Goal: Task Accomplishment & Management: Manage account settings

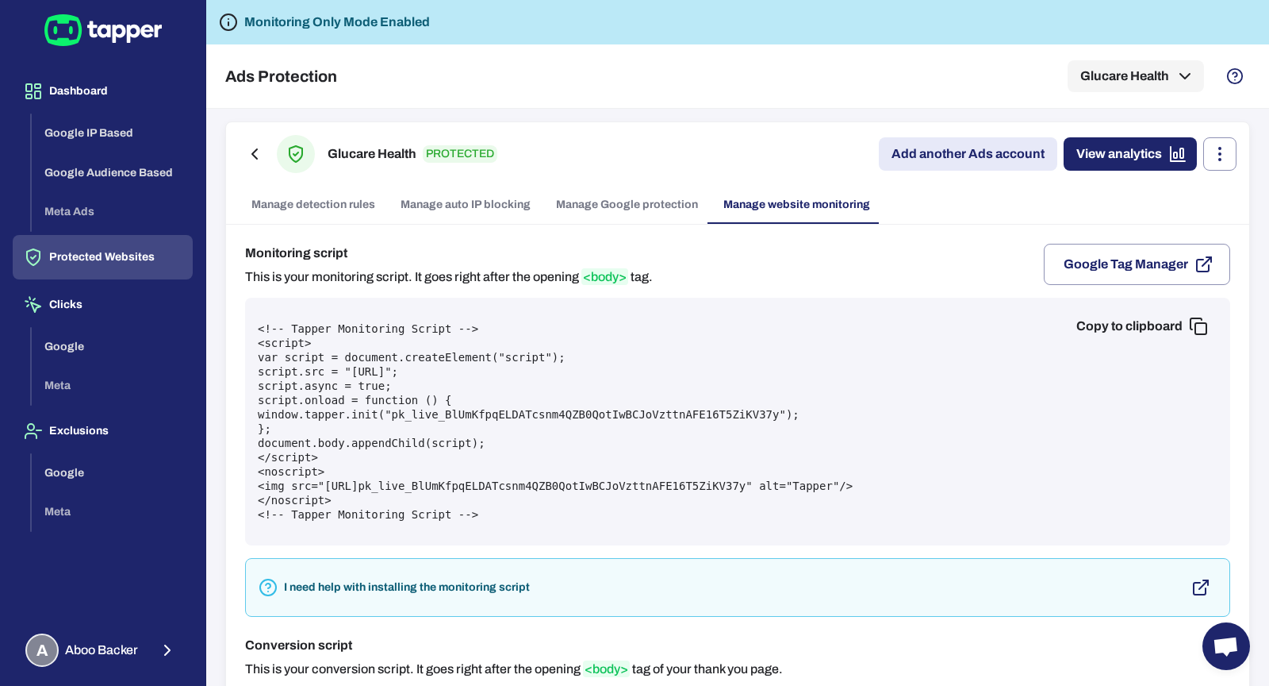
click at [150, 626] on div "Dashboard Google IP Based Google Audience Based Meta Ads Protected Websites Cli…" at bounding box center [102, 343] width 205 height 686
click at [136, 652] on span "Aboo Backer" at bounding box center [101, 650] width 73 height 16
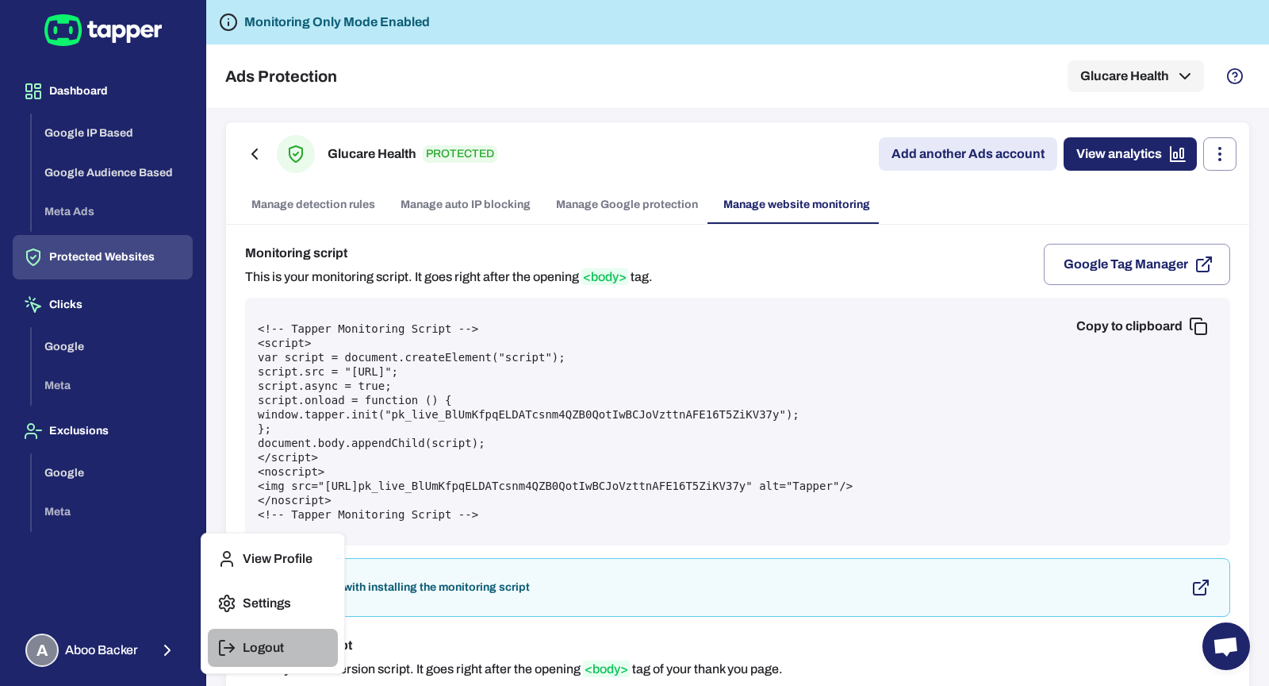
click at [256, 640] on p "Logout" at bounding box center [263, 648] width 41 height 16
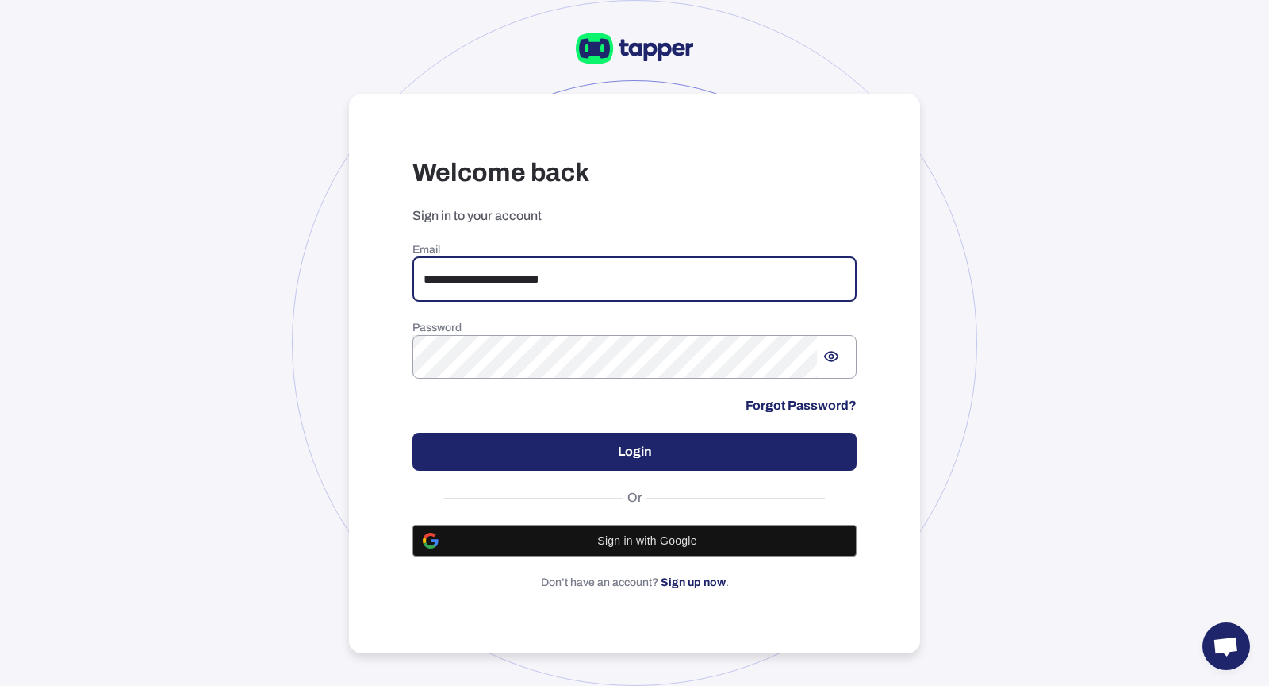
click at [471, 274] on input "**********" at bounding box center [635, 279] width 444 height 44
paste input "*****"
click at [432, 280] on input "**********" at bounding box center [635, 279] width 444 height 44
type input "**********"
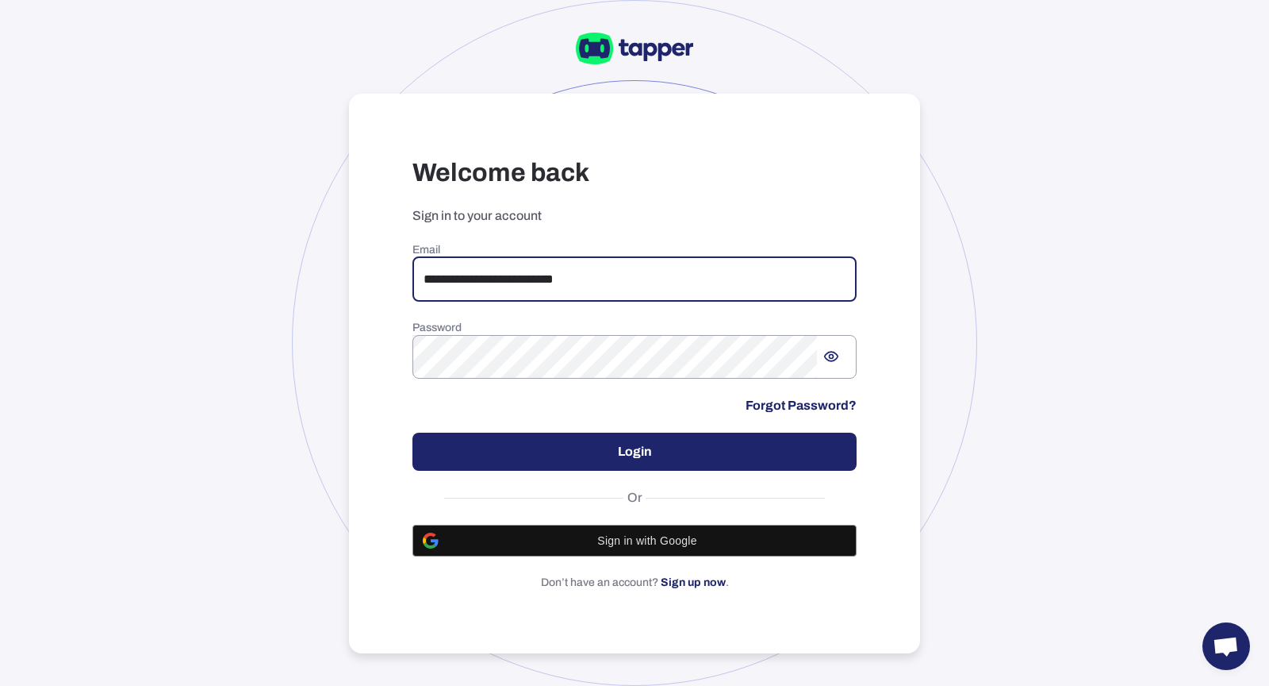
click at [517, 435] on button "Login" at bounding box center [635, 451] width 444 height 38
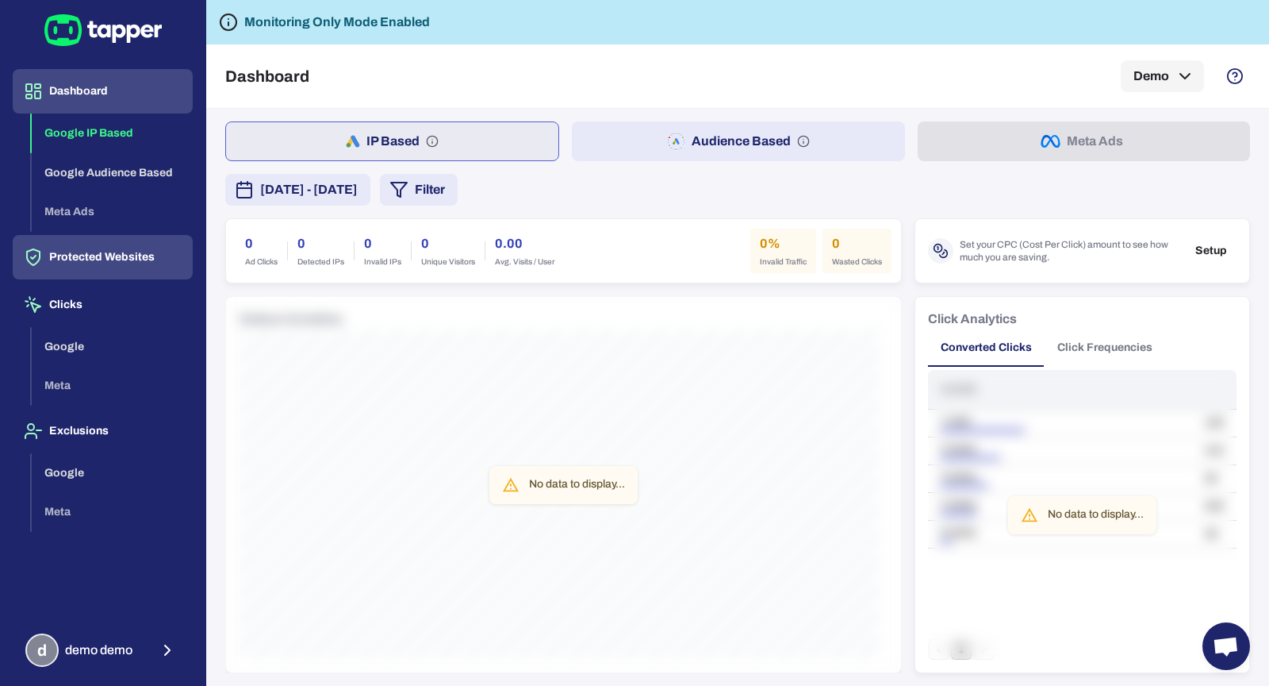
click at [121, 244] on button "Protected Websites" at bounding box center [103, 257] width 180 height 44
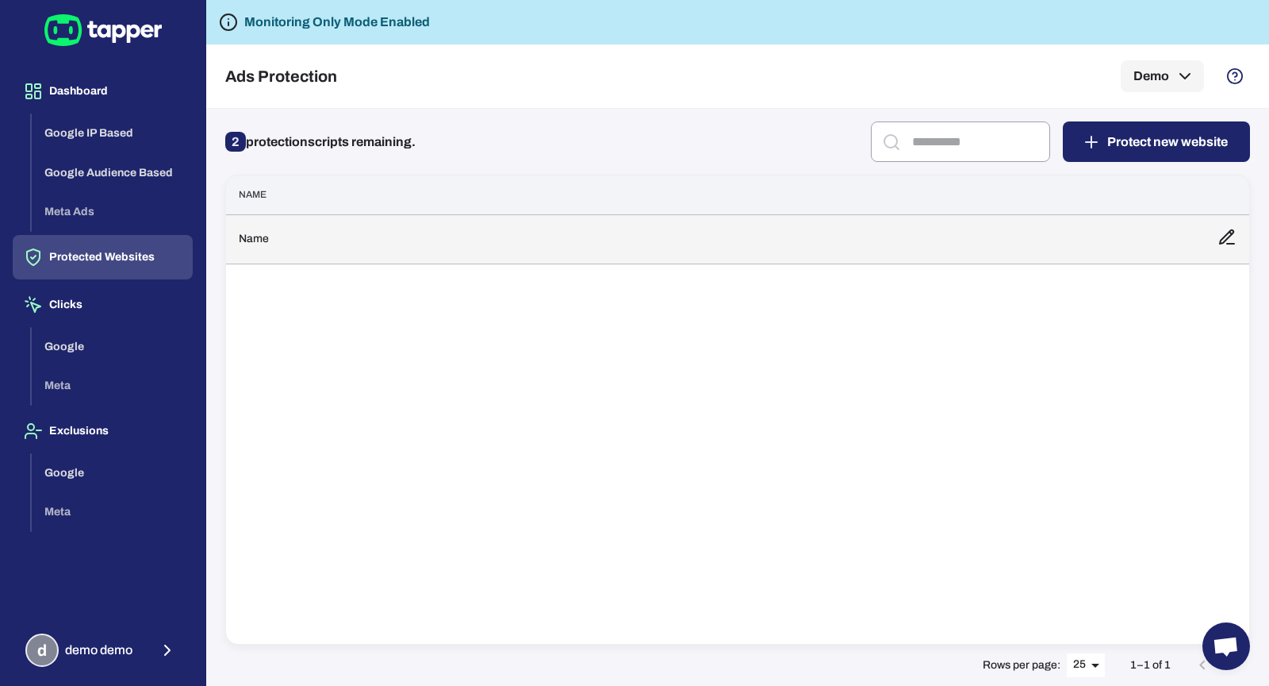
click at [387, 239] on td "Name" at bounding box center [715, 238] width 979 height 49
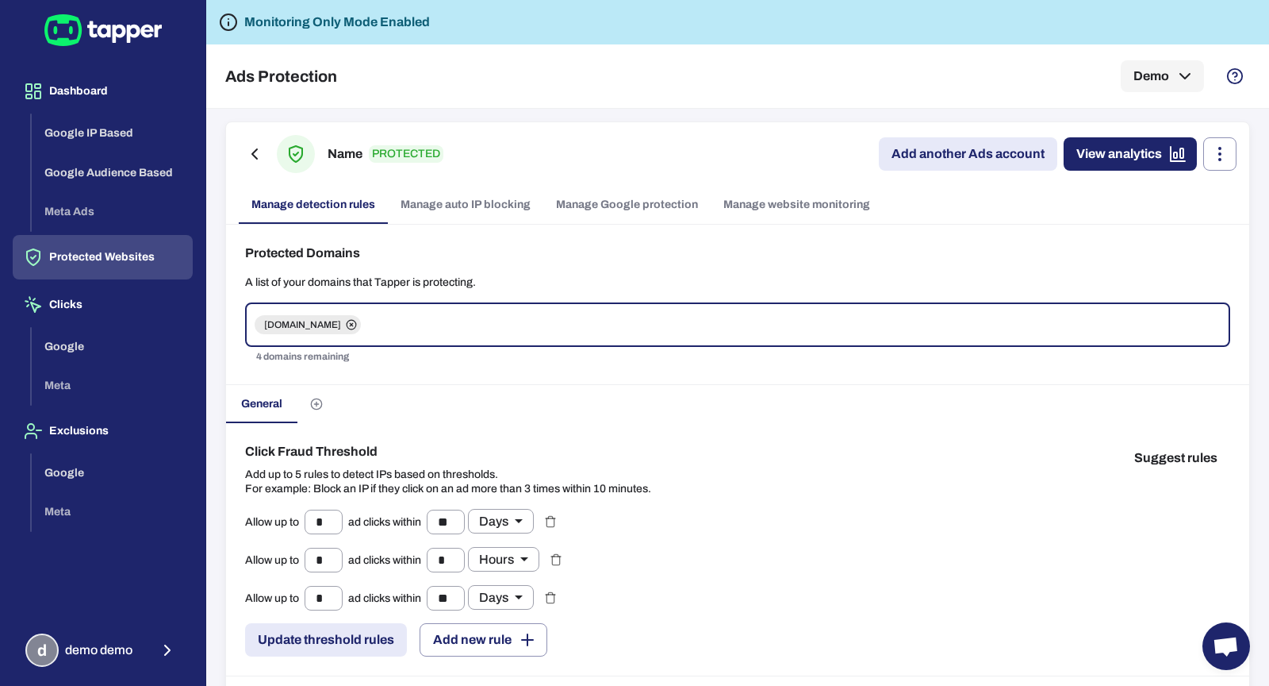
click at [473, 222] on link "Manage auto IP blocking" at bounding box center [466, 205] width 156 height 38
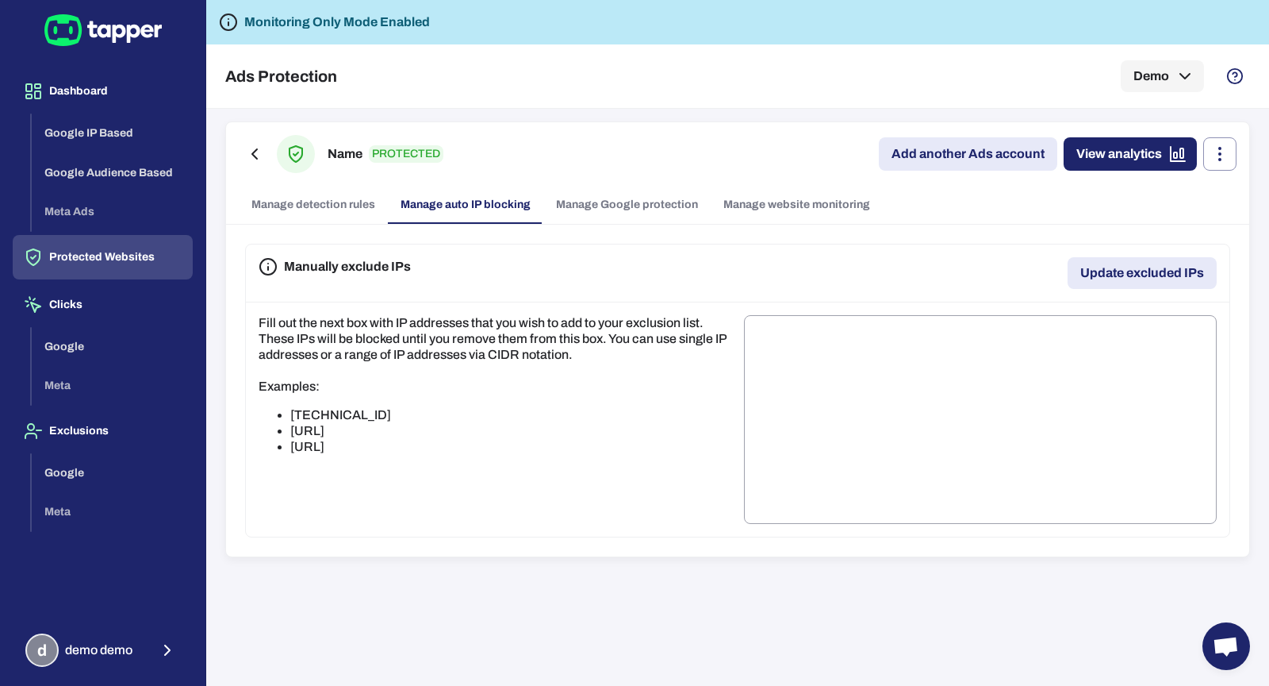
click at [585, 183] on div "Name PROTECTED Add another Ads account View analytics Manage detection rules Ma…" at bounding box center [738, 173] width 1024 height 102
click at [598, 206] on link "Manage Google protection" at bounding box center [627, 205] width 167 height 38
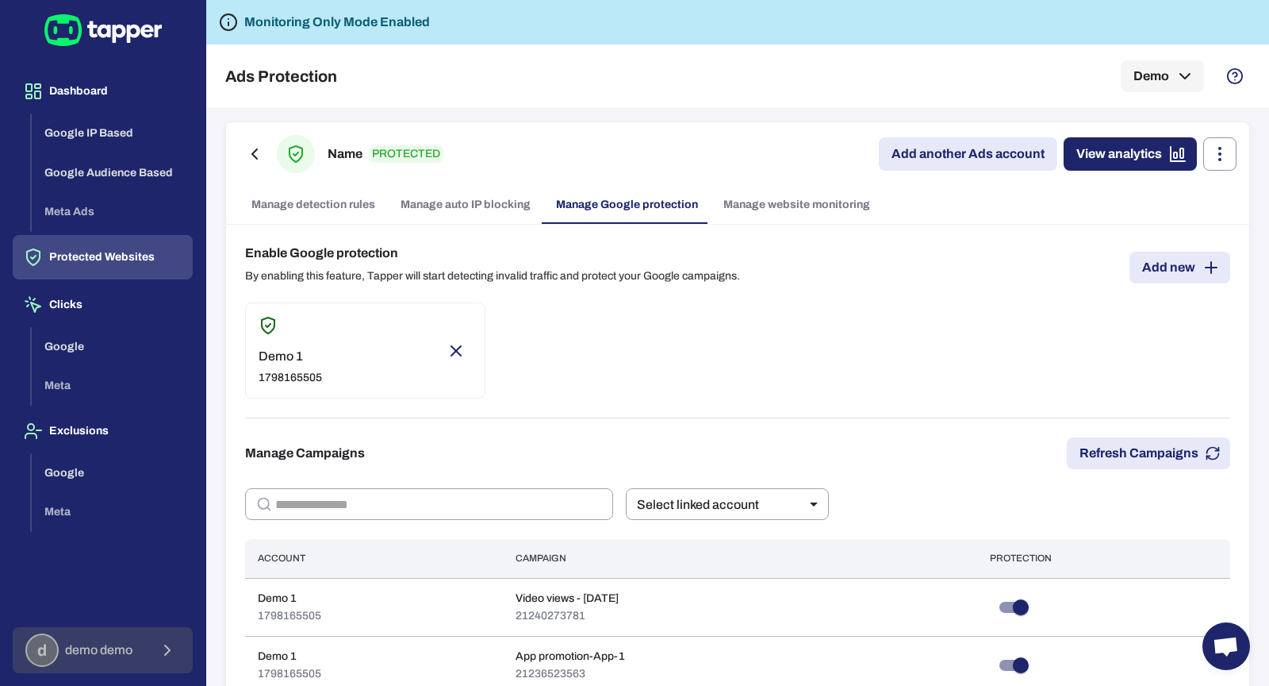
click at [173, 651] on icon "button" at bounding box center [167, 649] width 19 height 19
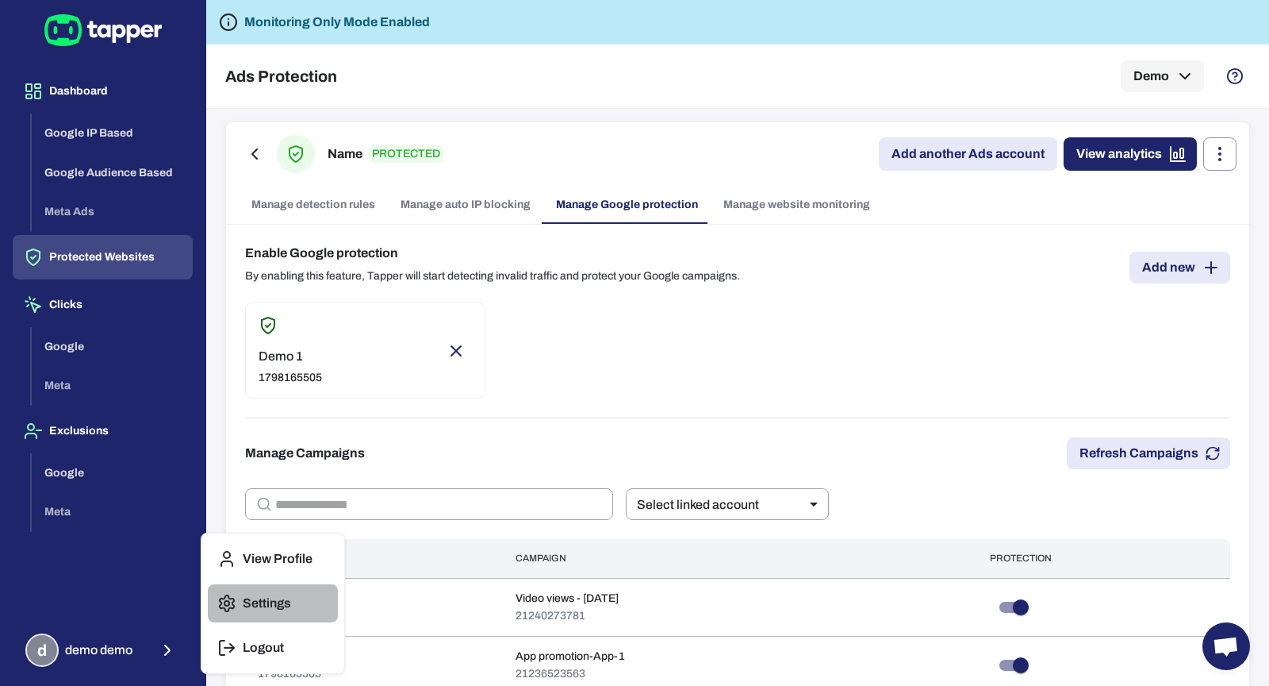
click at [225, 605] on circle "button" at bounding box center [227, 603] width 5 height 5
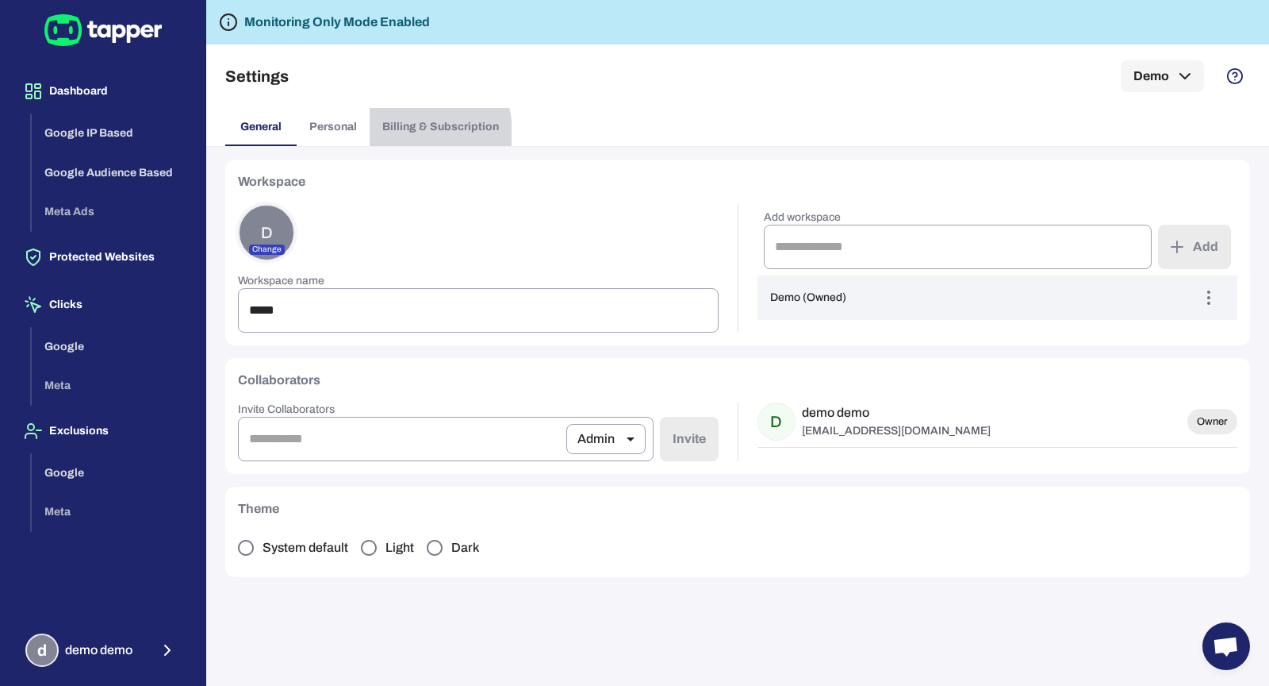
click at [409, 133] on span "Billing & Subscription" at bounding box center [440, 127] width 117 height 14
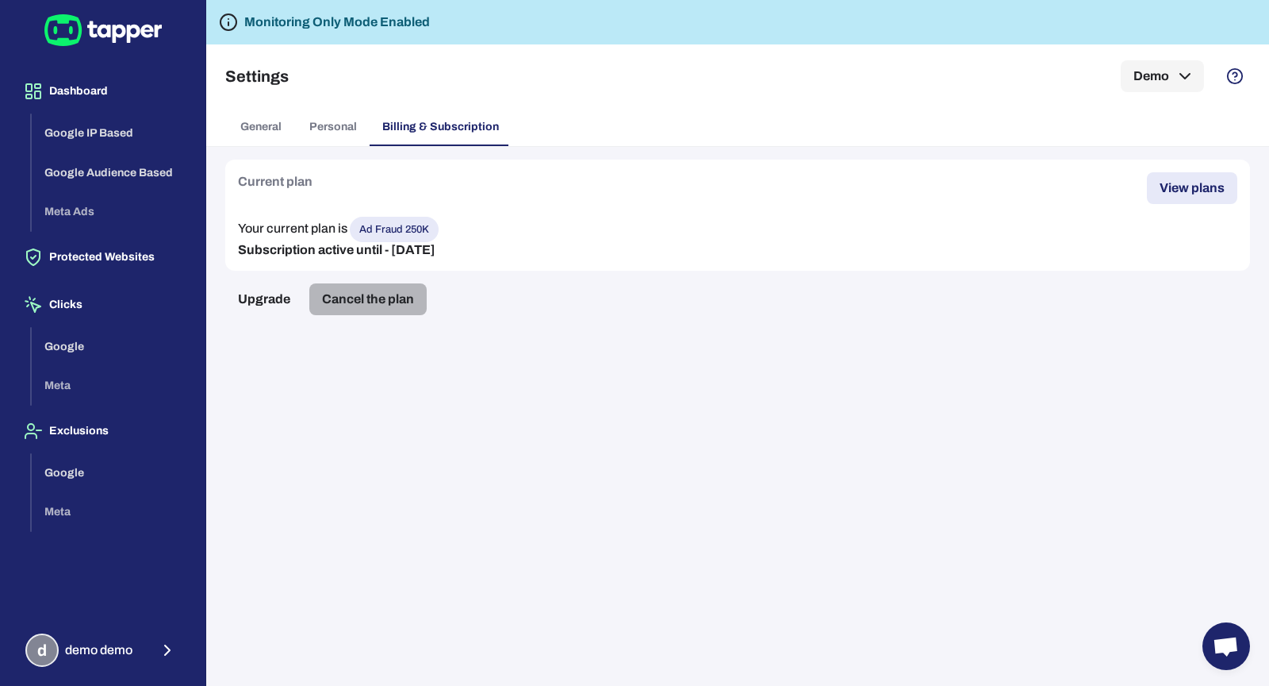
click at [386, 295] on button "Cancel the plan" at bounding box center [367, 299] width 117 height 32
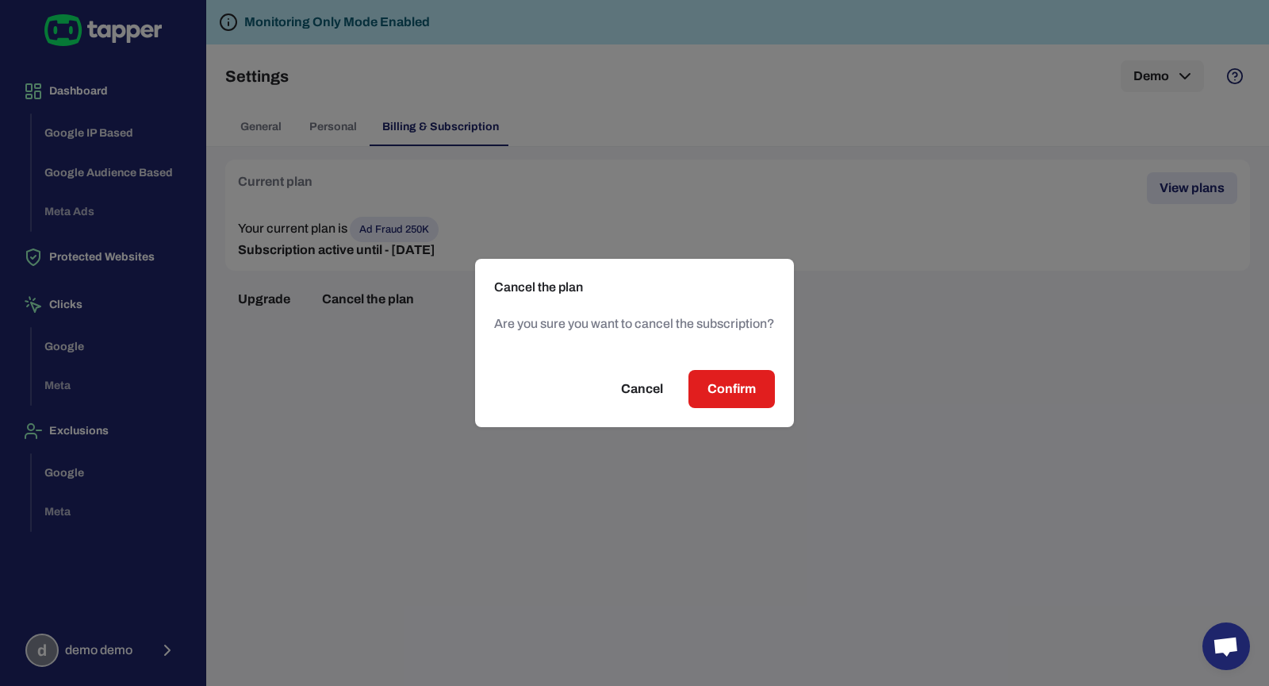
click at [733, 403] on button "Confirm" at bounding box center [732, 389] width 86 height 38
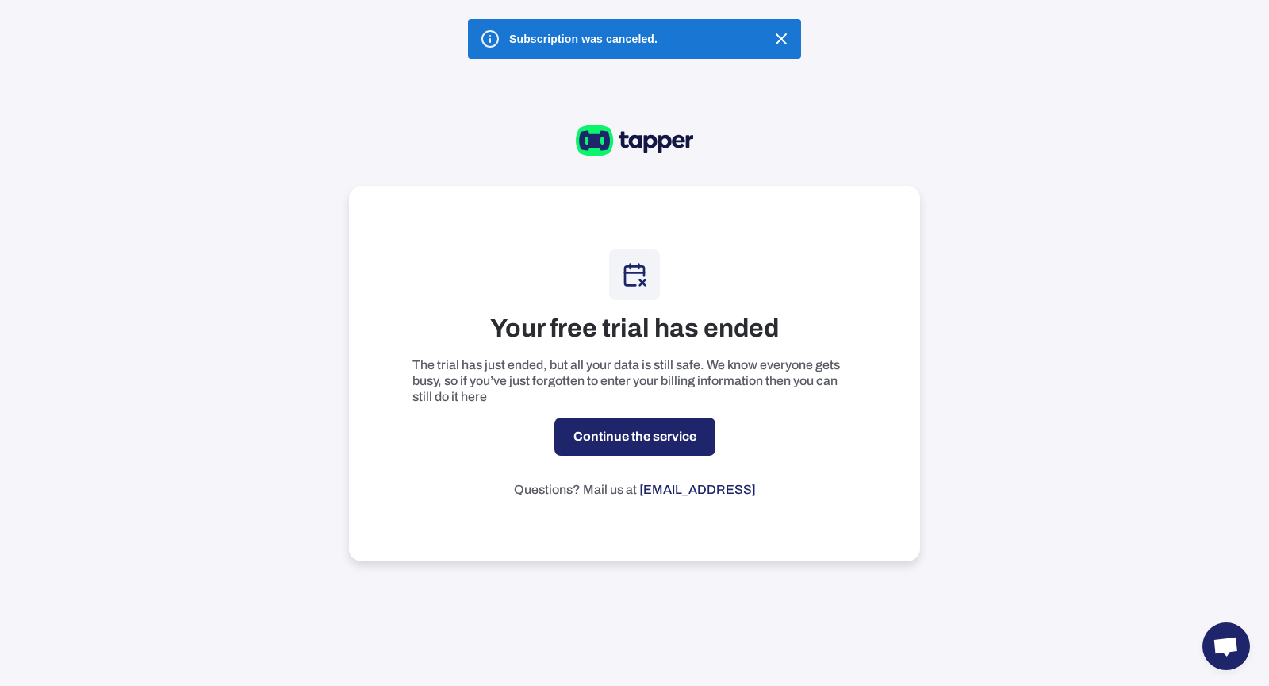
click at [599, 435] on link "Continue the service" at bounding box center [635, 436] width 161 height 38
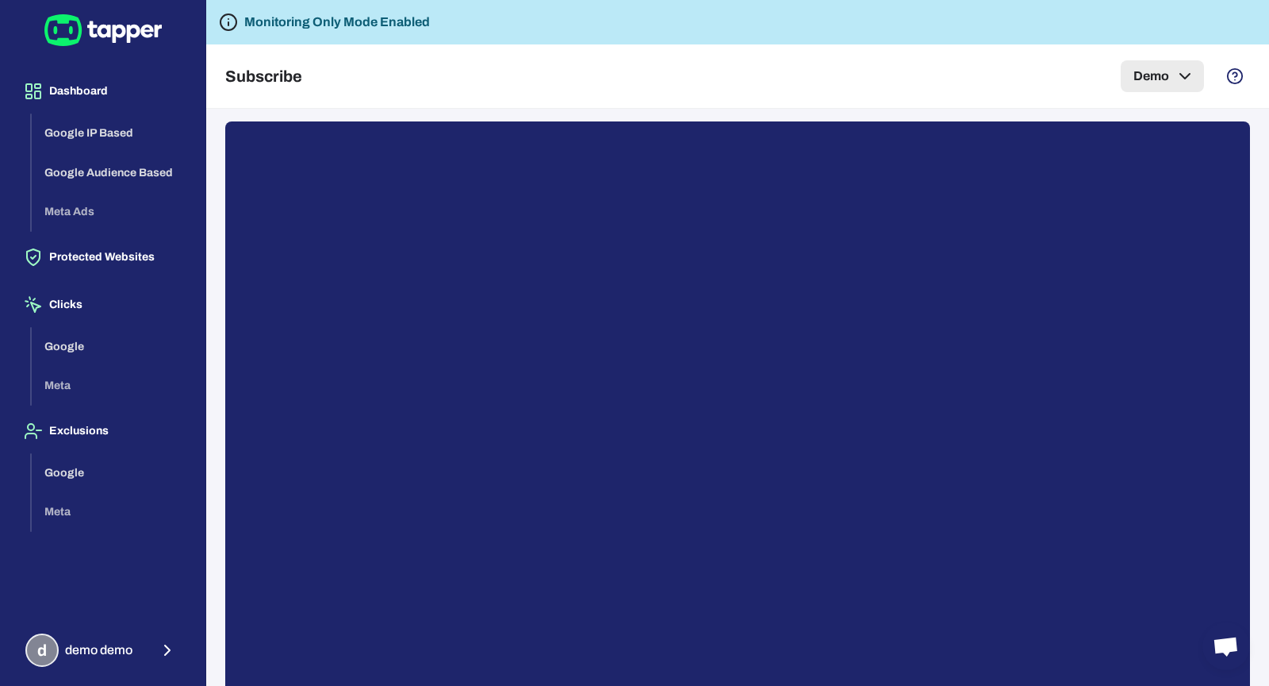
click at [1152, 78] on button "Demo" at bounding box center [1162, 76] width 83 height 32
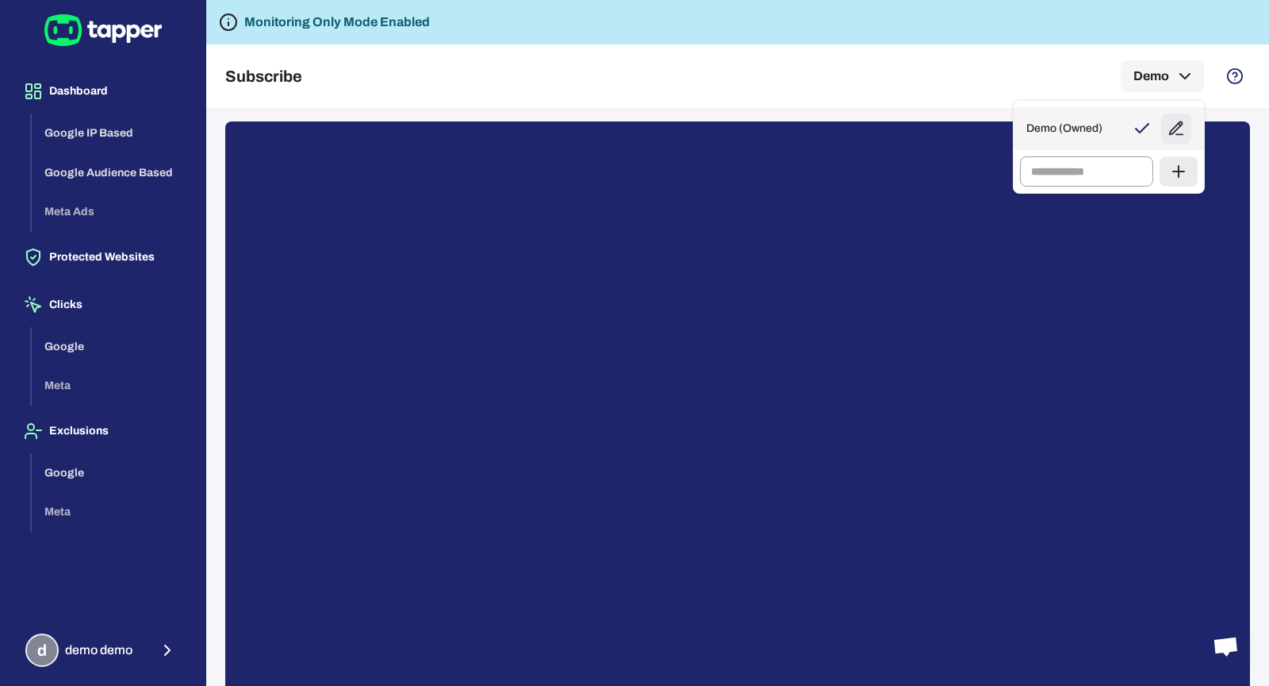
click at [1114, 135] on div "Demo (Owned)" at bounding box center [1109, 128] width 190 height 43
click at [1173, 123] on icon "button" at bounding box center [1176, 128] width 17 height 17
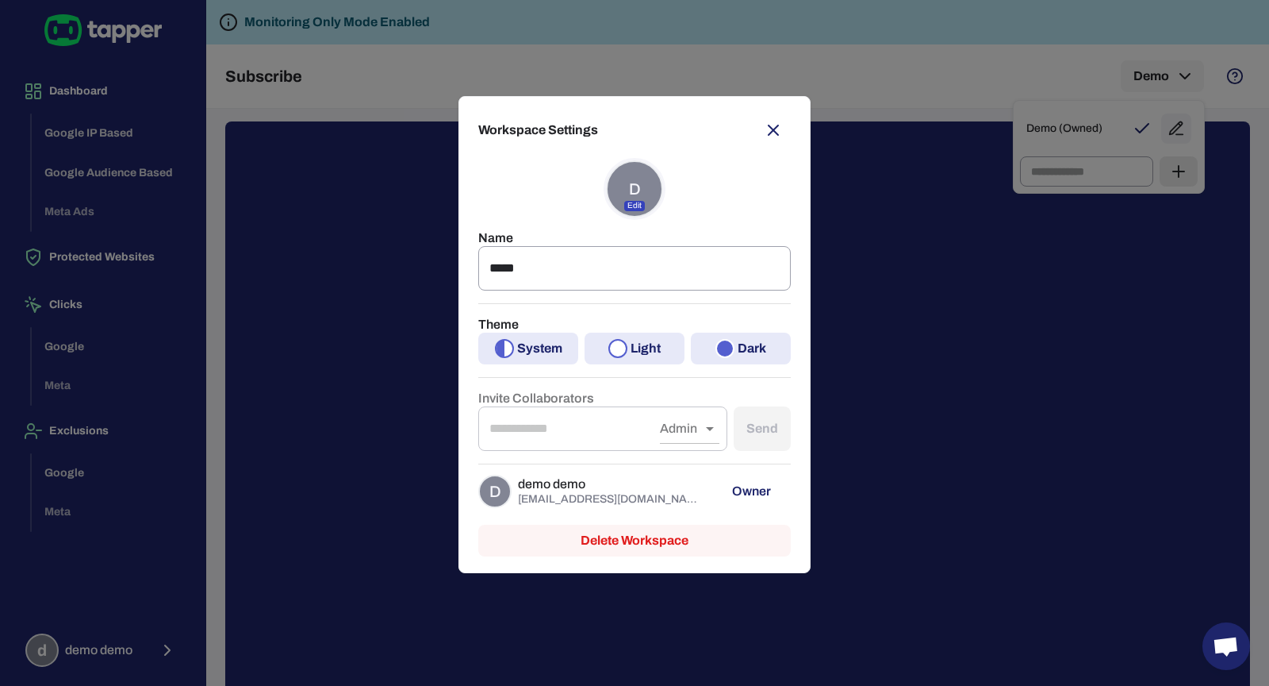
click at [262, 412] on div "Workspace Settings D Edit Name **** ​ Theme System Light Dark Invite Collaborat…" at bounding box center [634, 343] width 1269 height 686
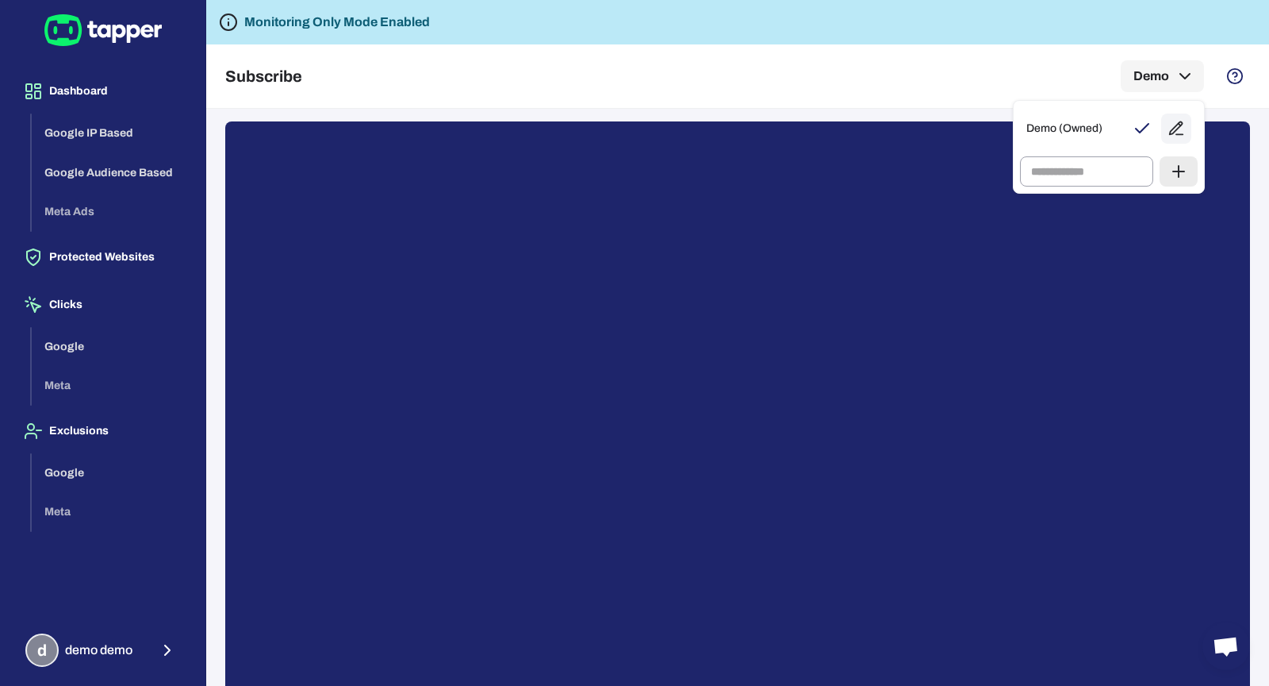
click at [134, 651] on div at bounding box center [634, 343] width 1269 height 686
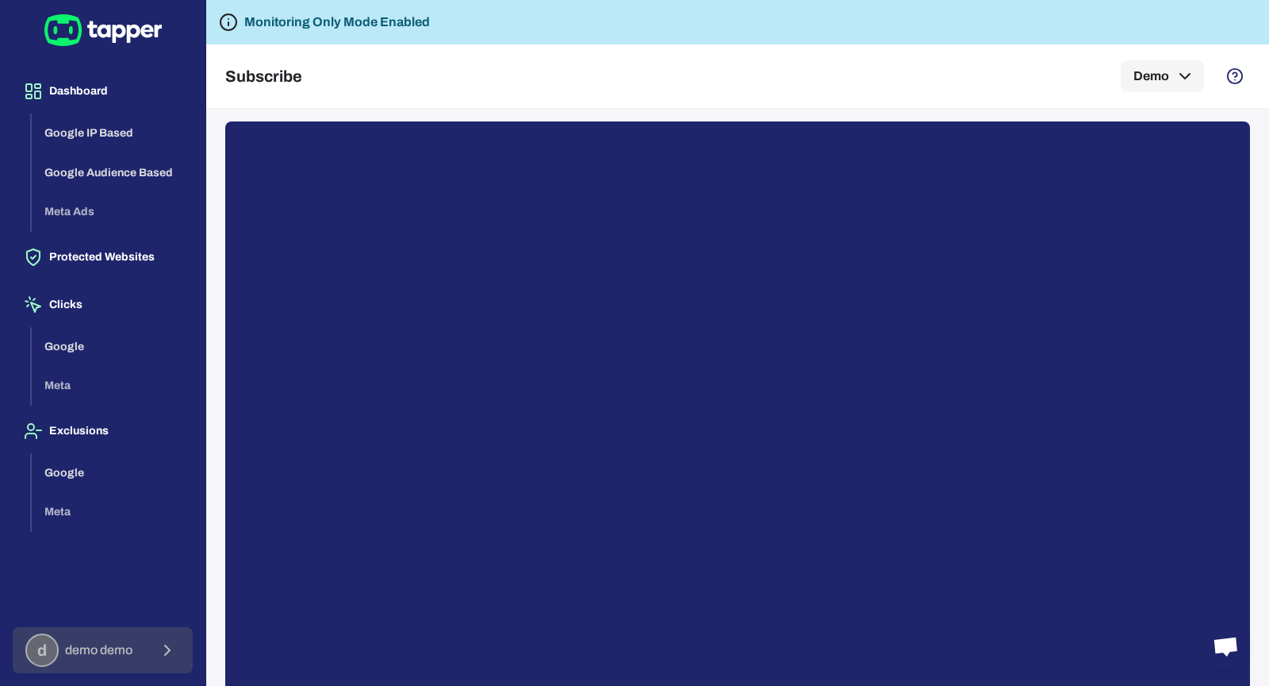
click at [139, 654] on button "d demo demo" at bounding box center [103, 650] width 180 height 46
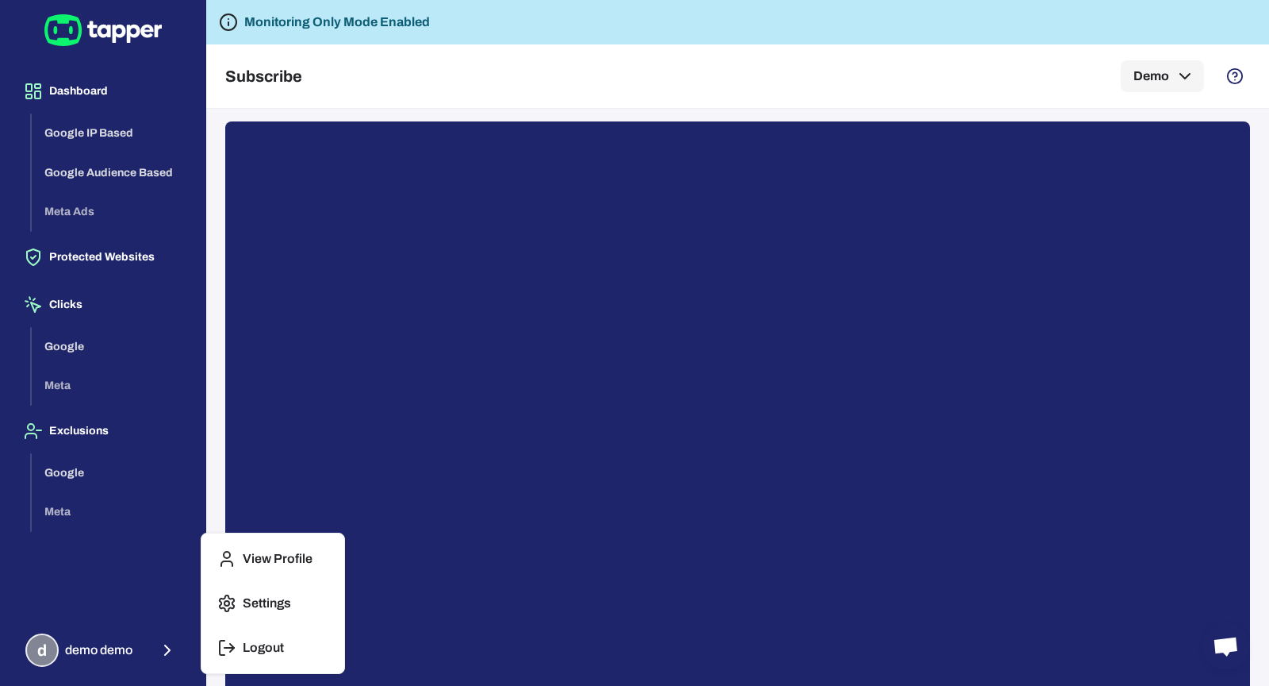
click at [230, 640] on icon "button" at bounding box center [226, 647] width 19 height 19
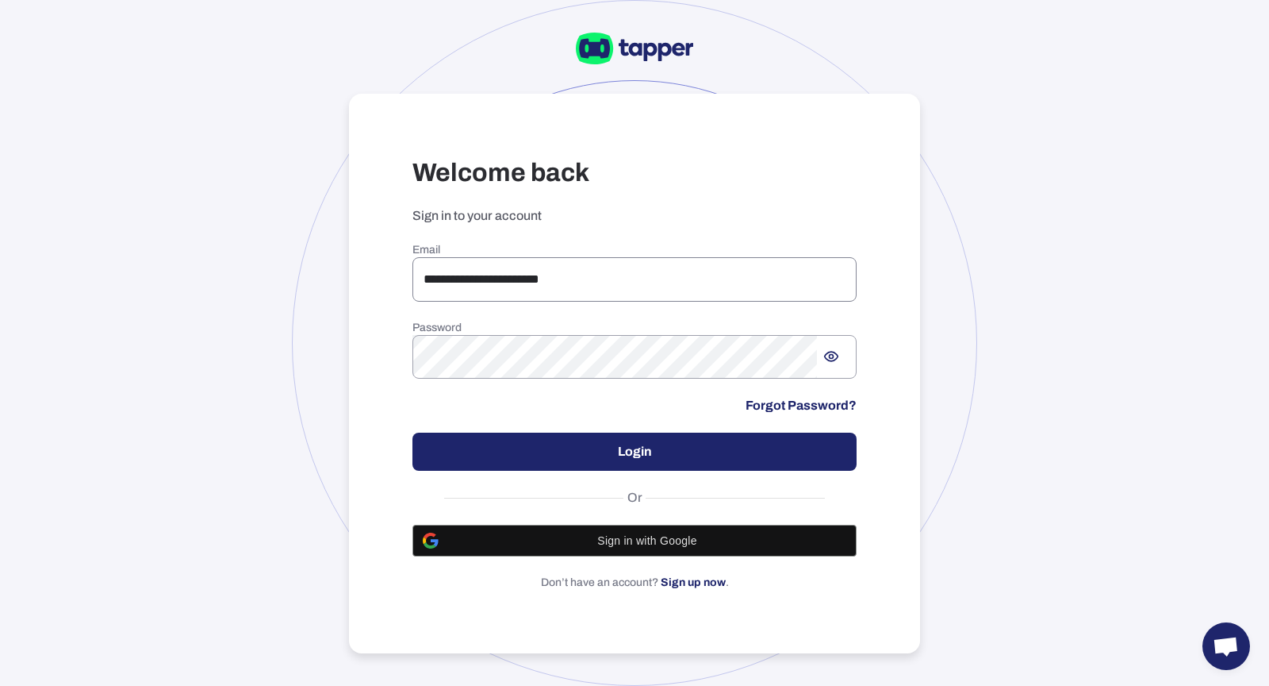
click at [739, 282] on input "**********" at bounding box center [635, 279] width 444 height 44
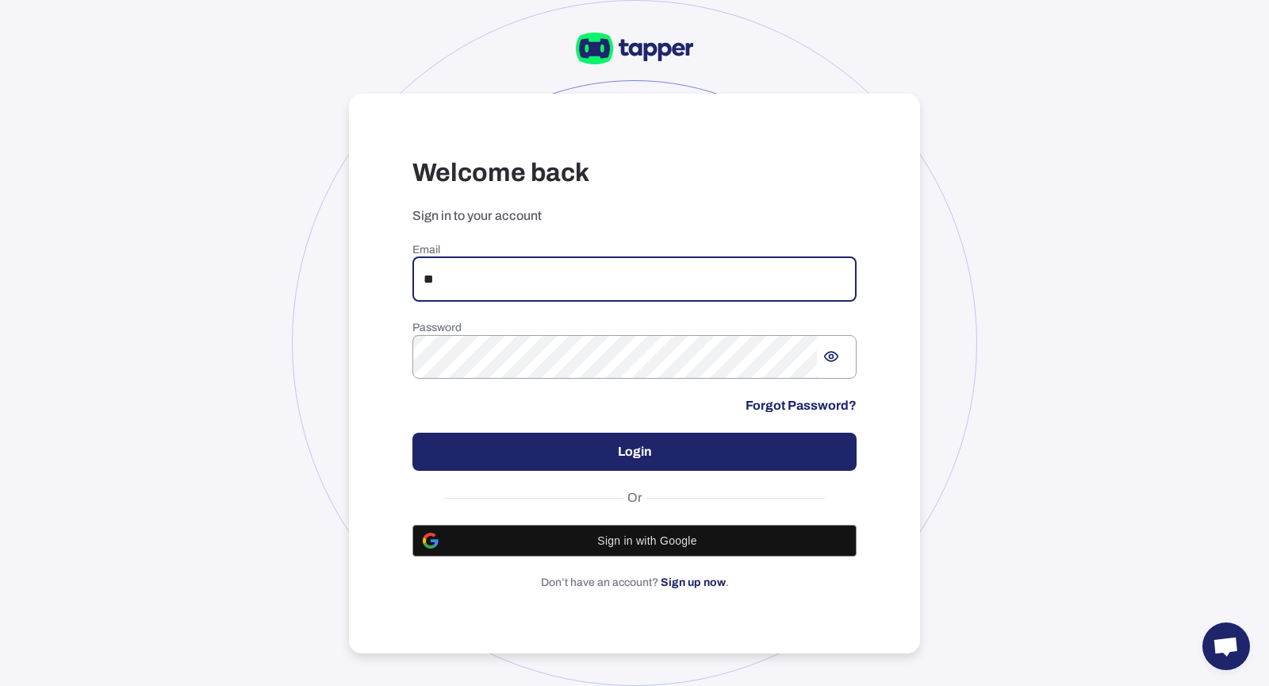
type input "**********"
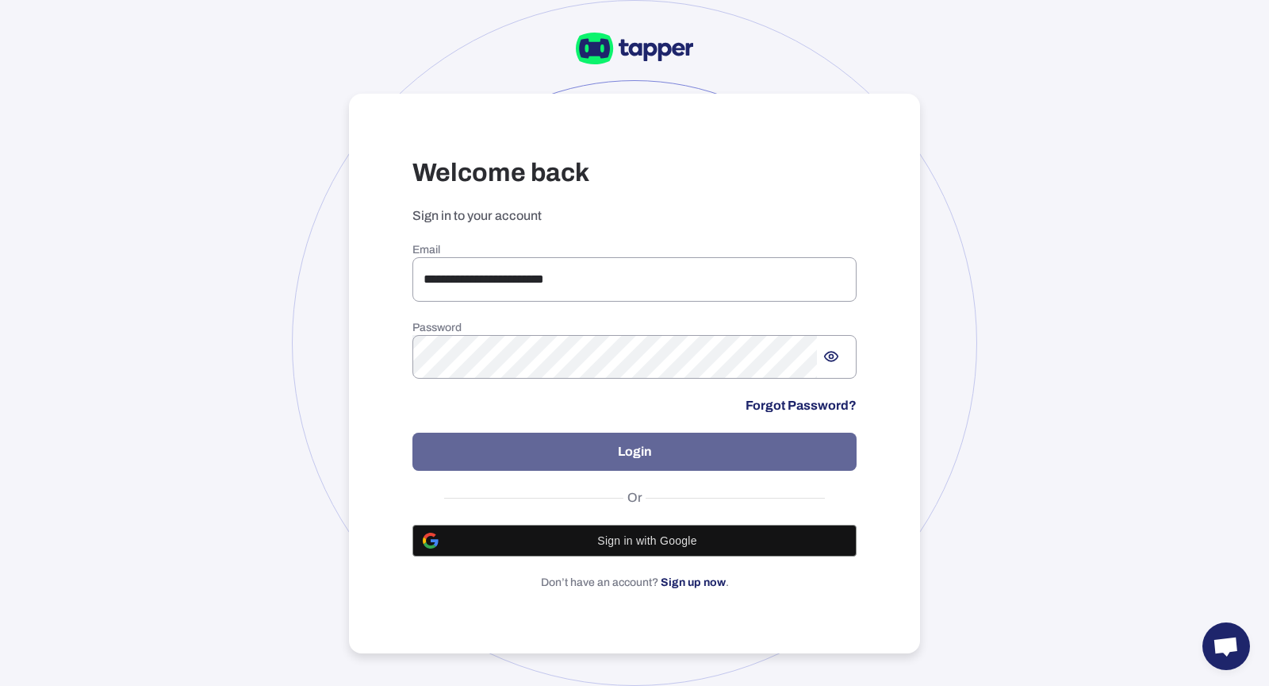
click at [659, 464] on button "Login" at bounding box center [635, 451] width 444 height 38
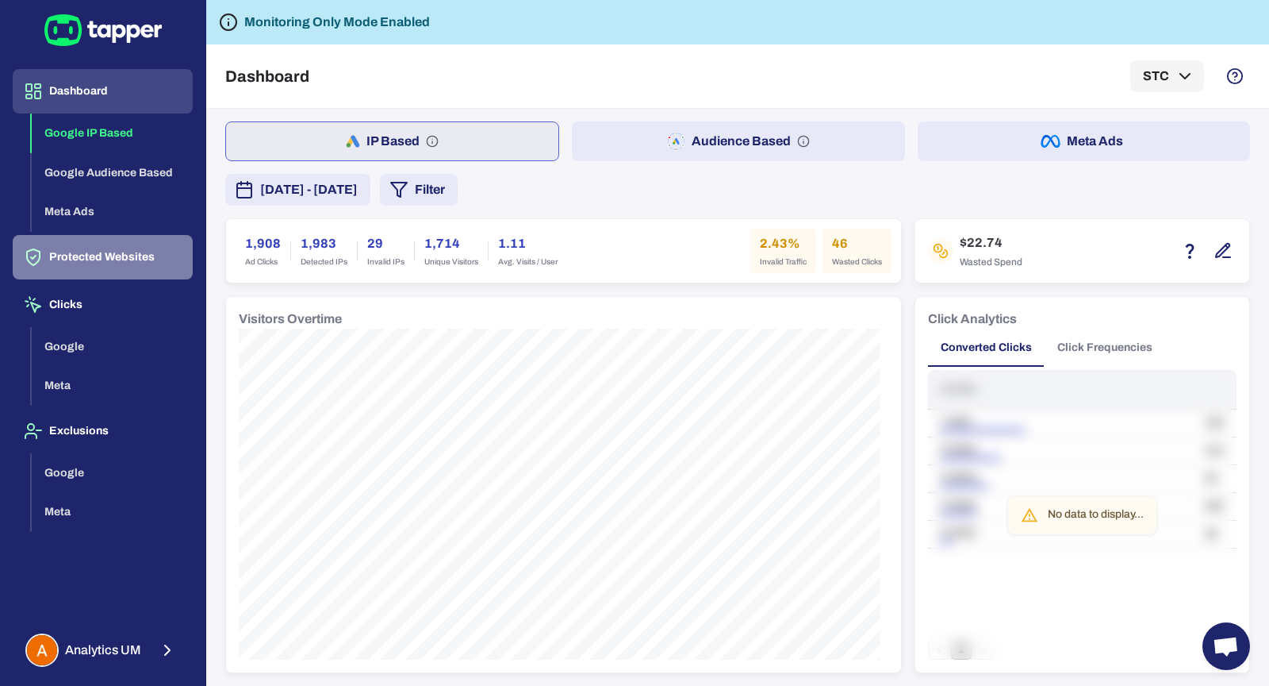
click at [115, 256] on button "Protected Websites" at bounding box center [103, 257] width 180 height 44
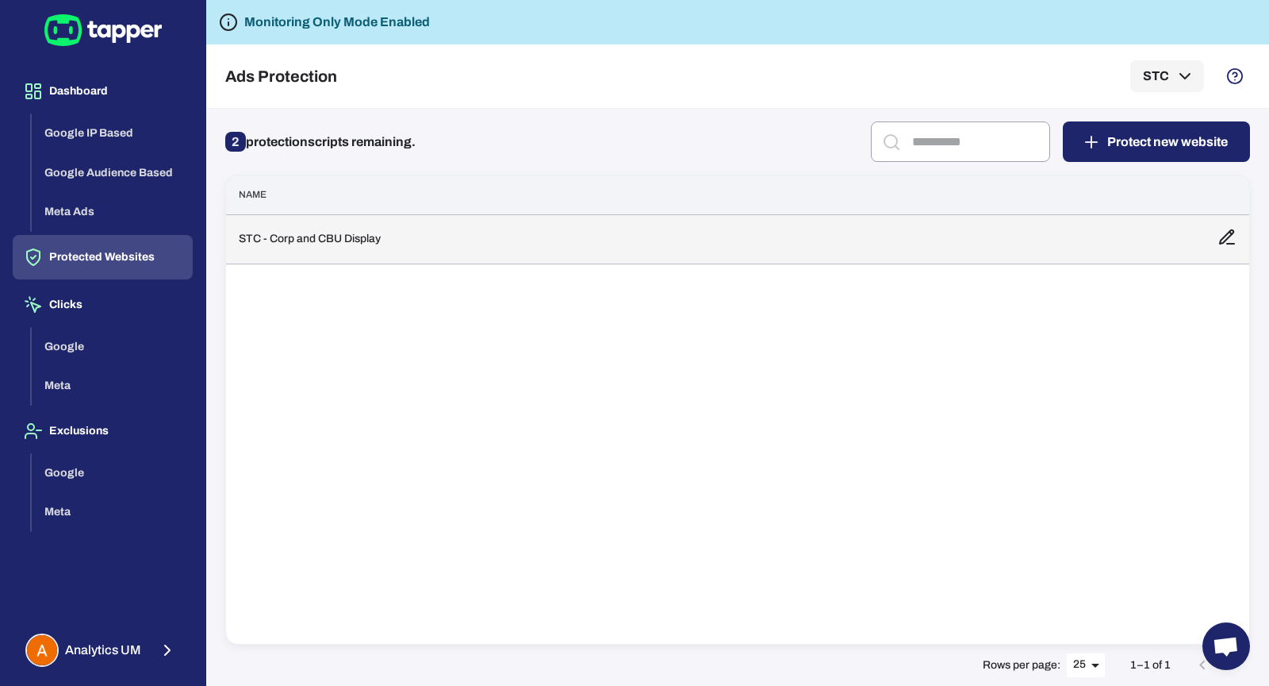
click at [321, 236] on td "STC - Corp and CBU Display" at bounding box center [715, 238] width 979 height 49
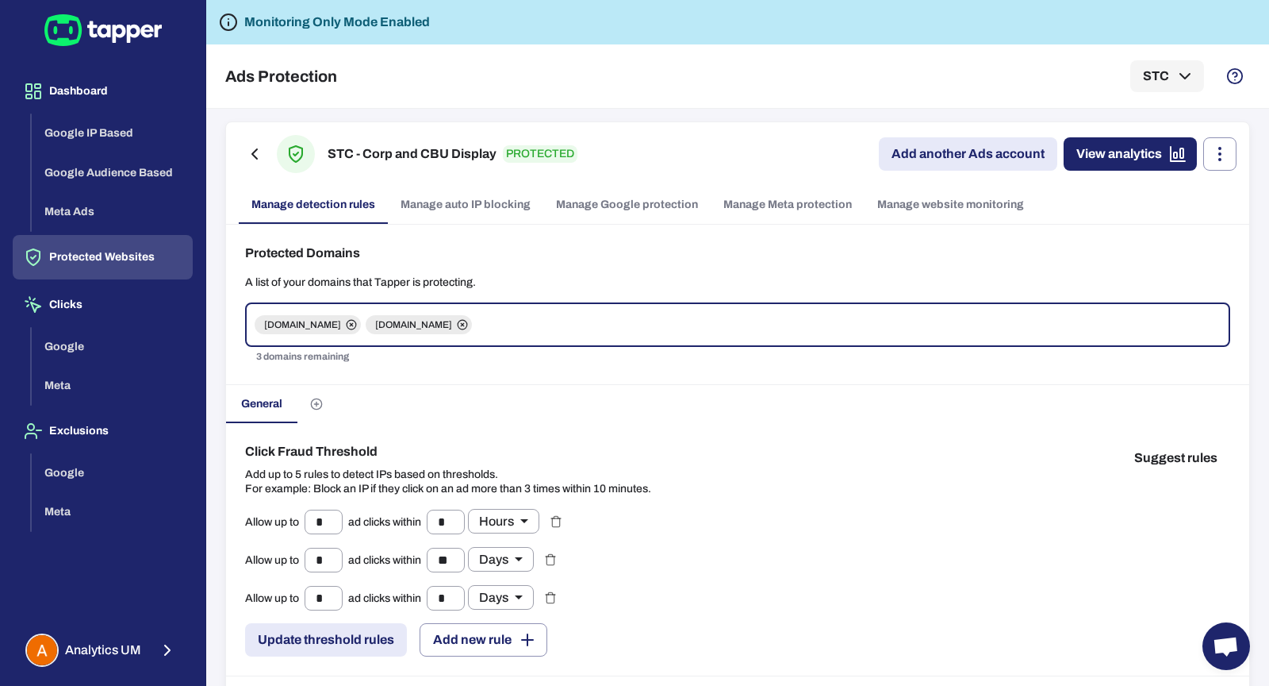
click at [574, 207] on link "Manage Google protection" at bounding box center [627, 205] width 167 height 38
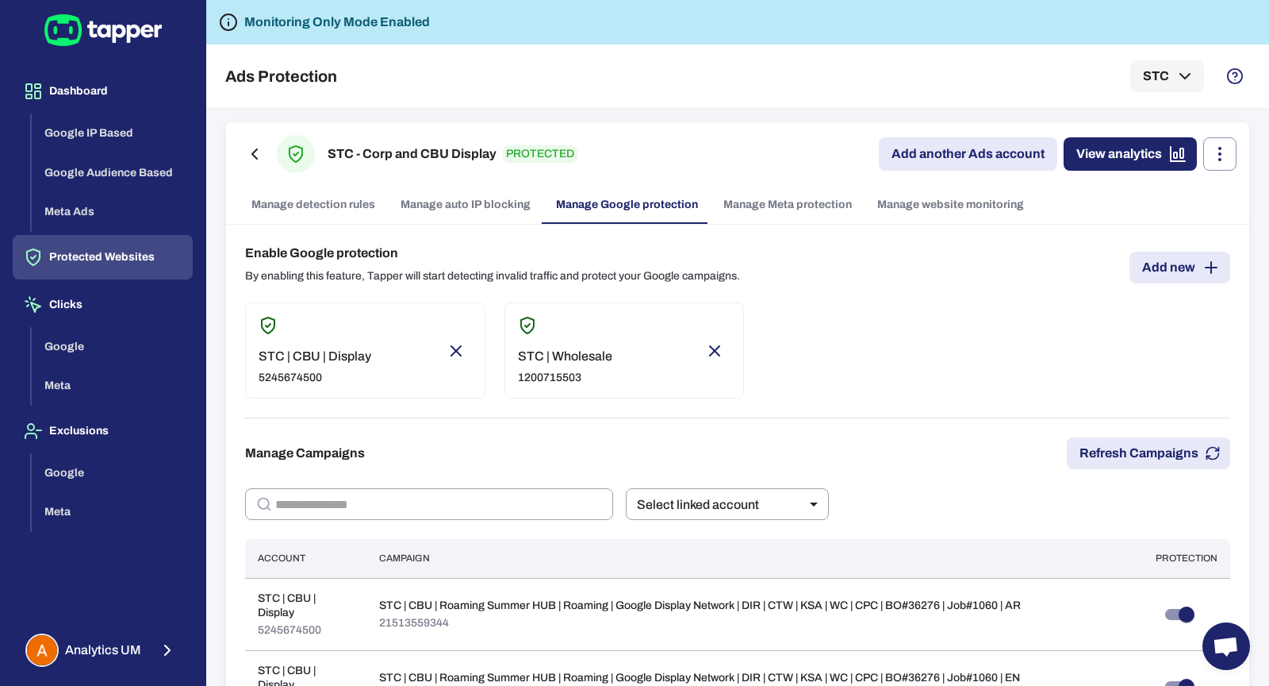
click at [293, 353] on p "STC | CBU | Display" at bounding box center [315, 356] width 113 height 16
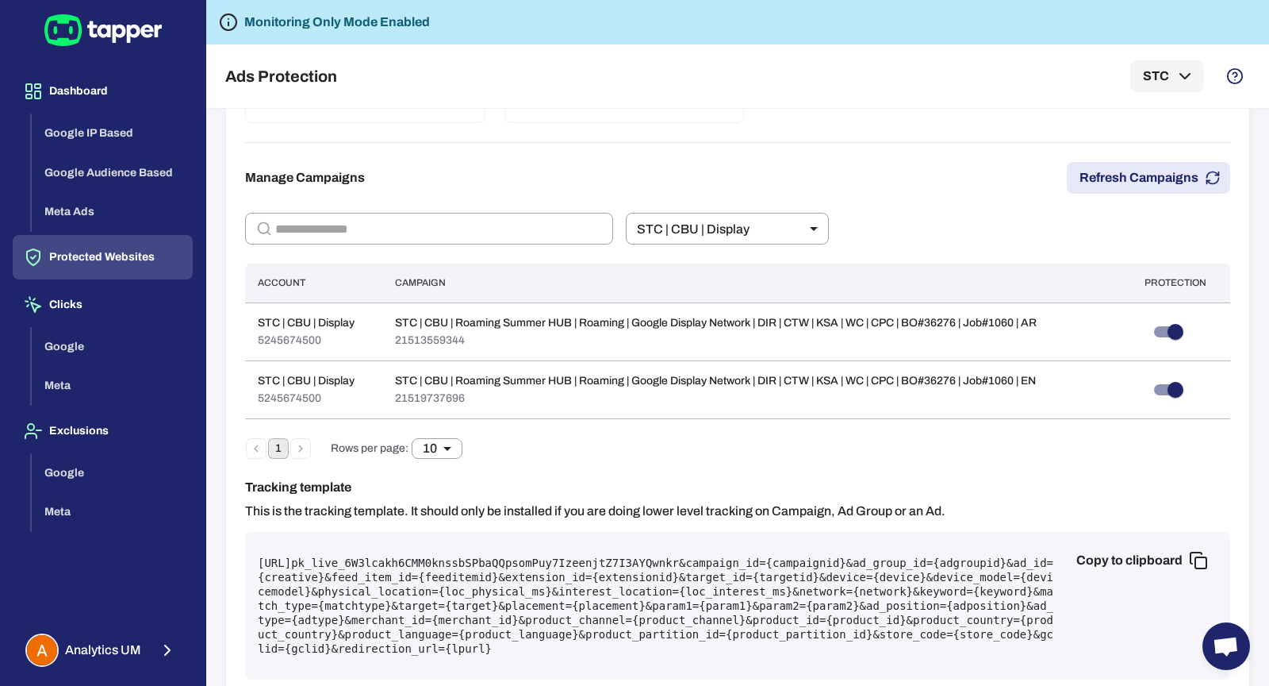
scroll to position [171, 0]
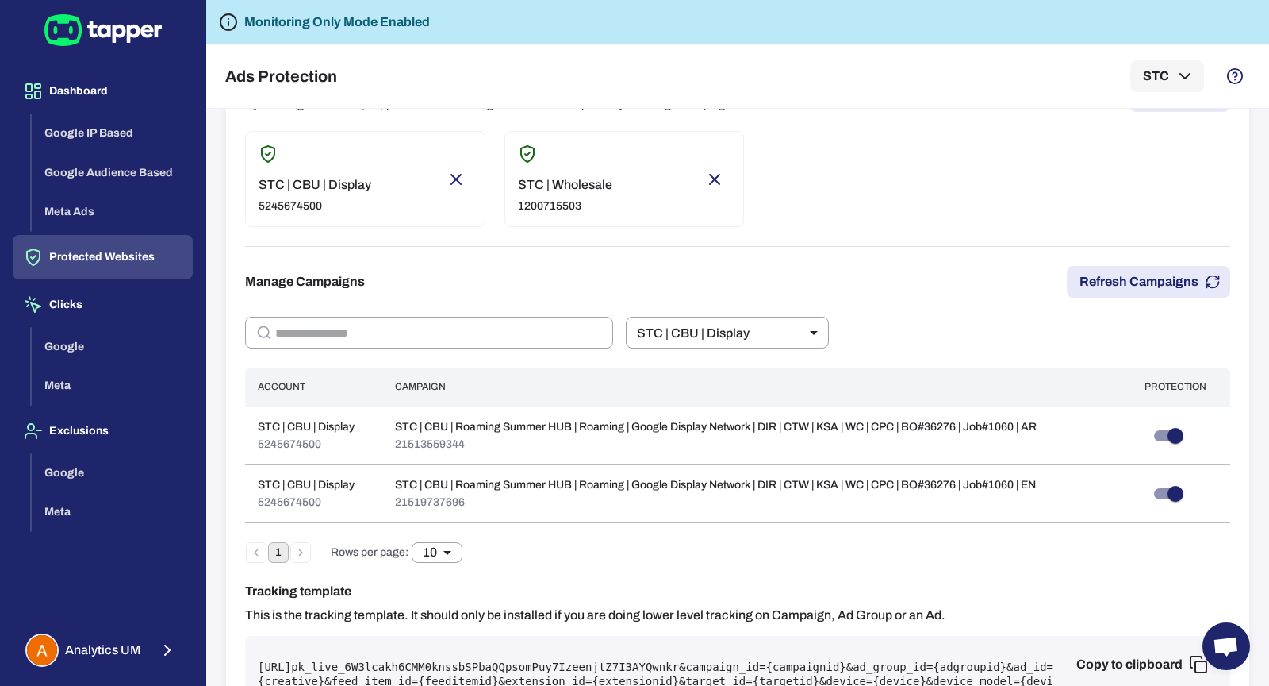
click at [547, 209] on p "1200715503" at bounding box center [565, 206] width 94 height 14
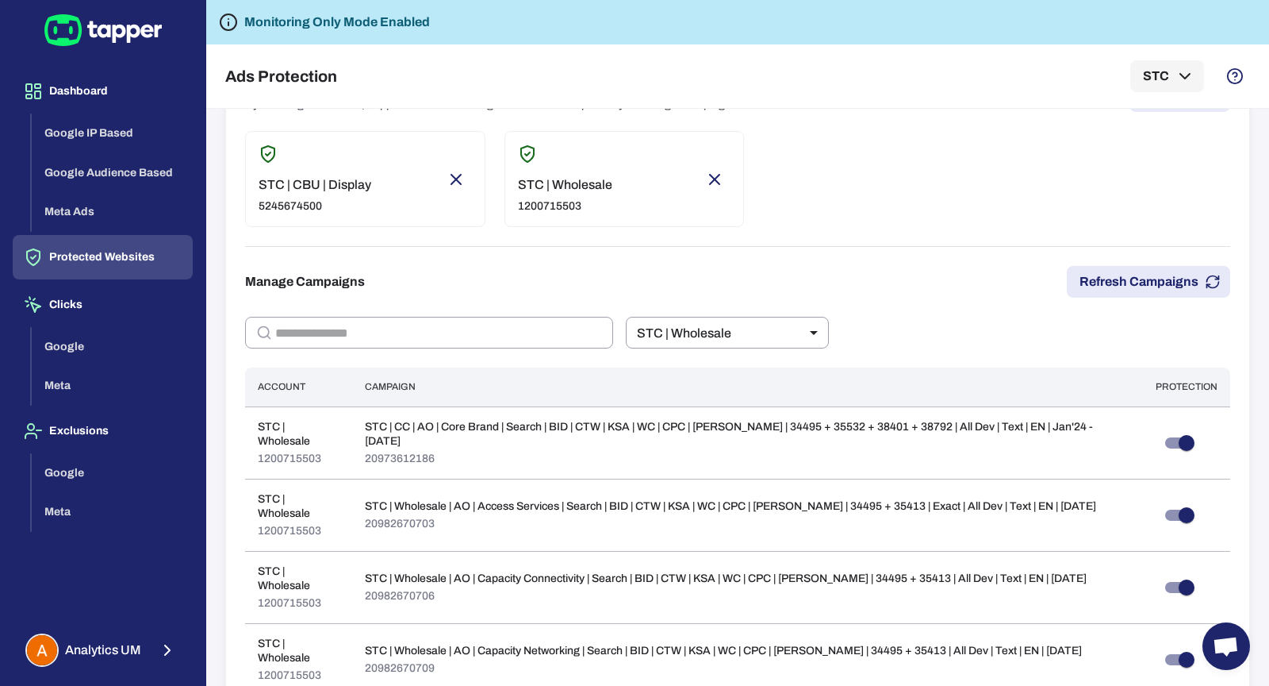
click at [308, 202] on p "5245674500" at bounding box center [315, 206] width 113 height 14
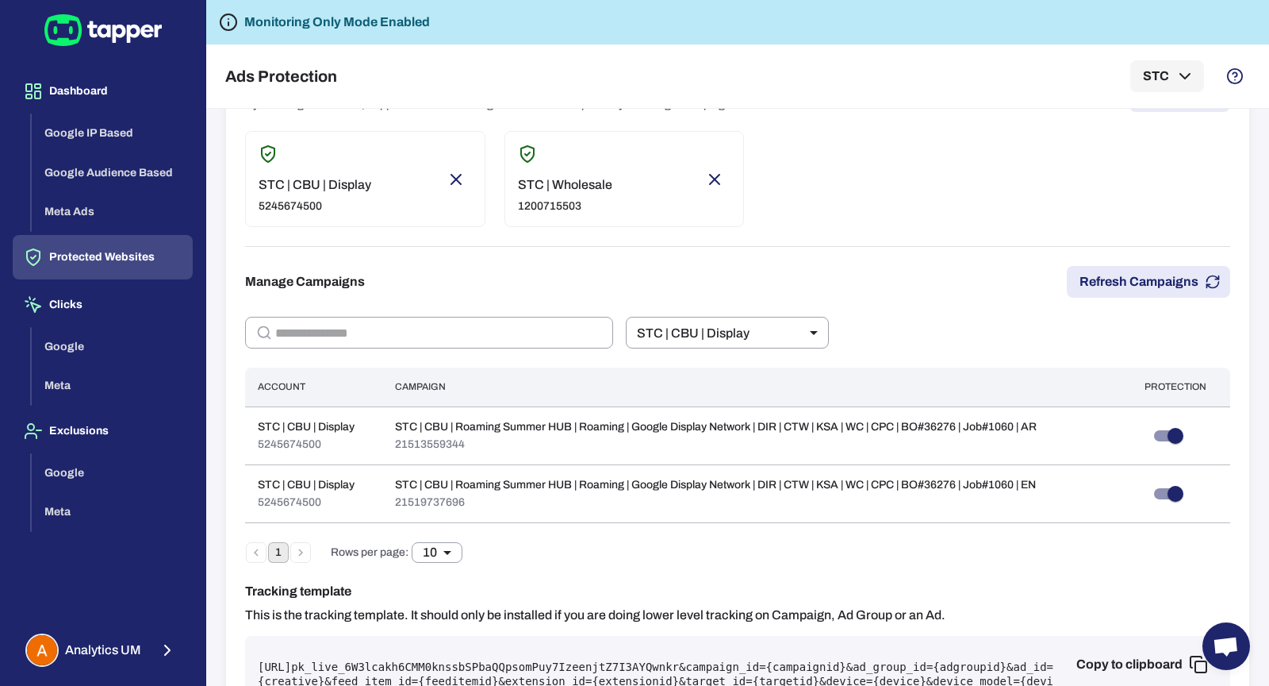
click at [616, 191] on div "STC | Wholesale 1200715503" at bounding box center [625, 179] width 240 height 96
type input "***"
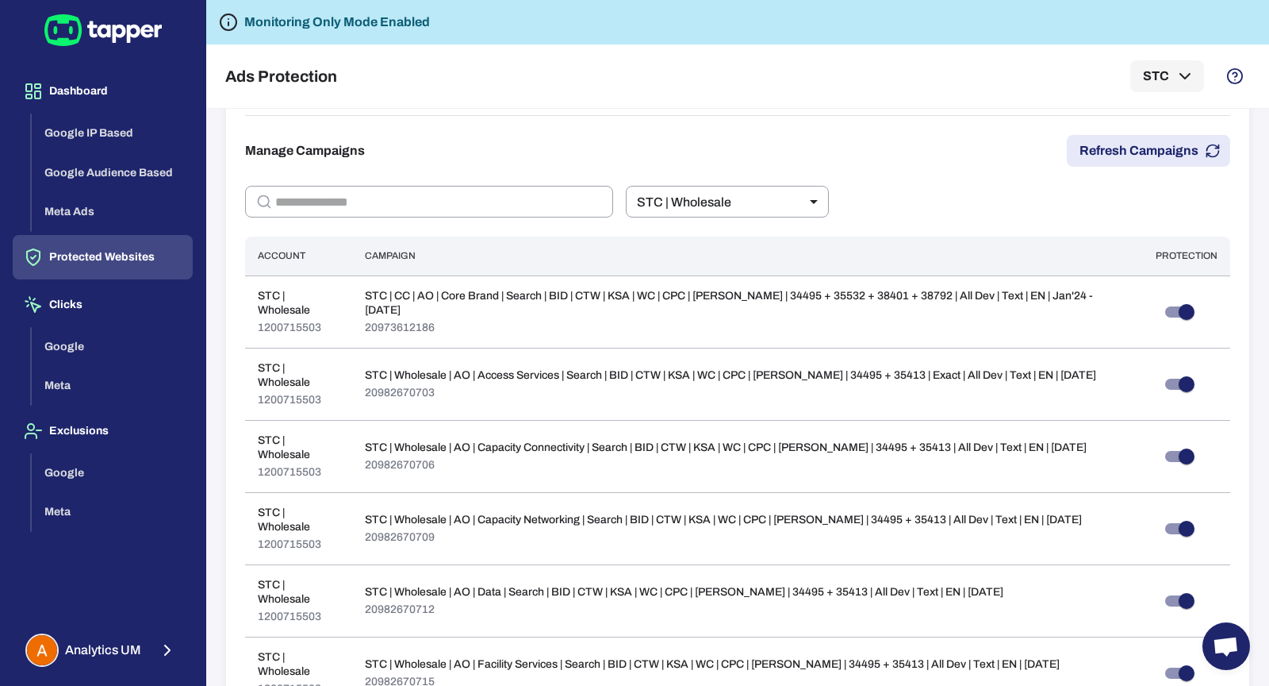
scroll to position [0, 0]
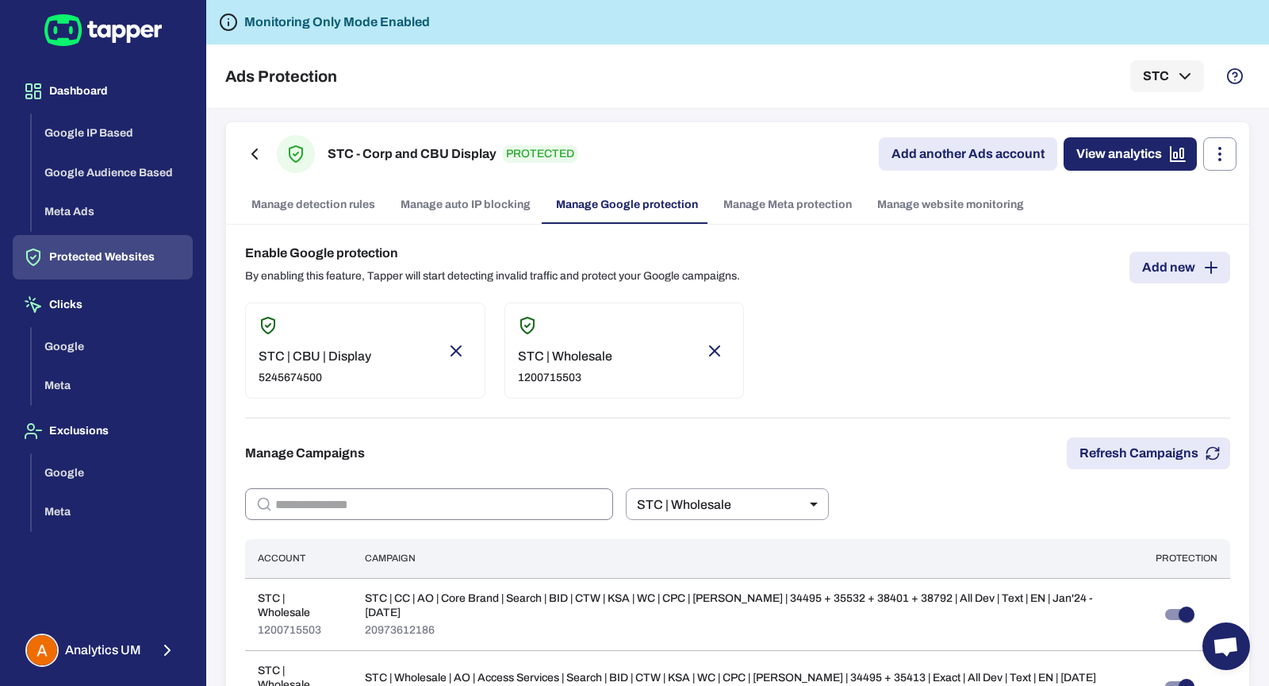
click at [408, 501] on input "text" at bounding box center [444, 504] width 338 height 32
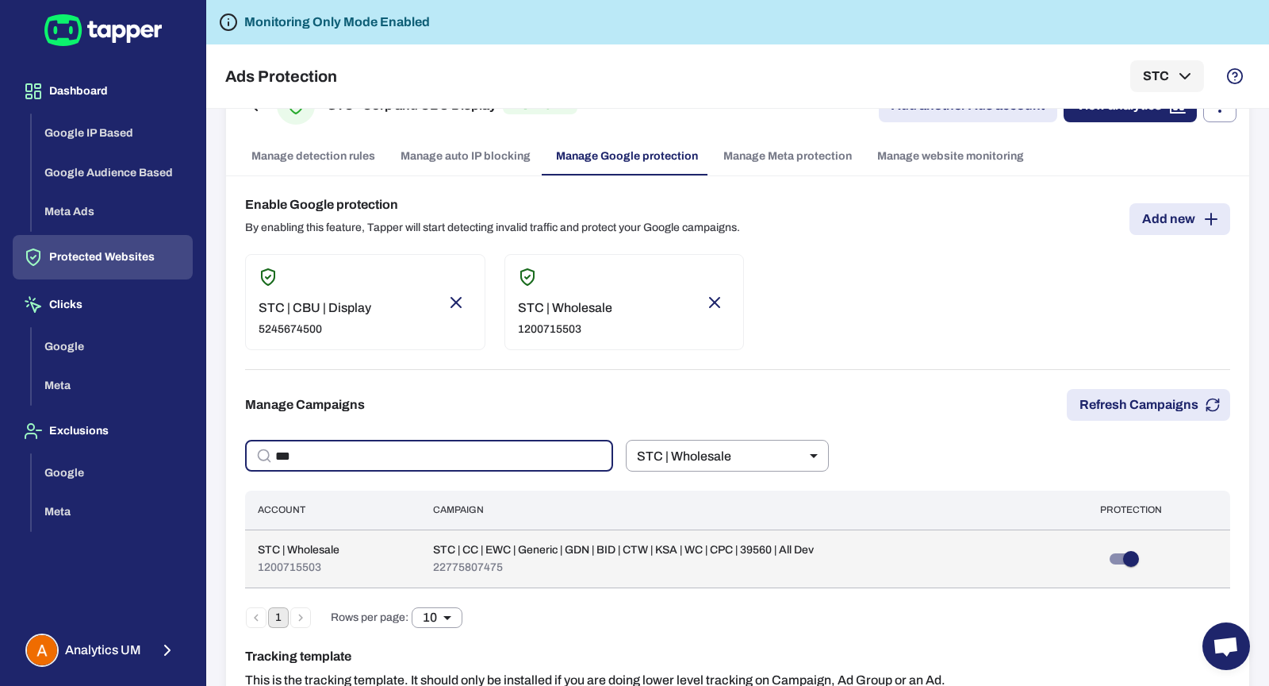
scroll to position [68, 0]
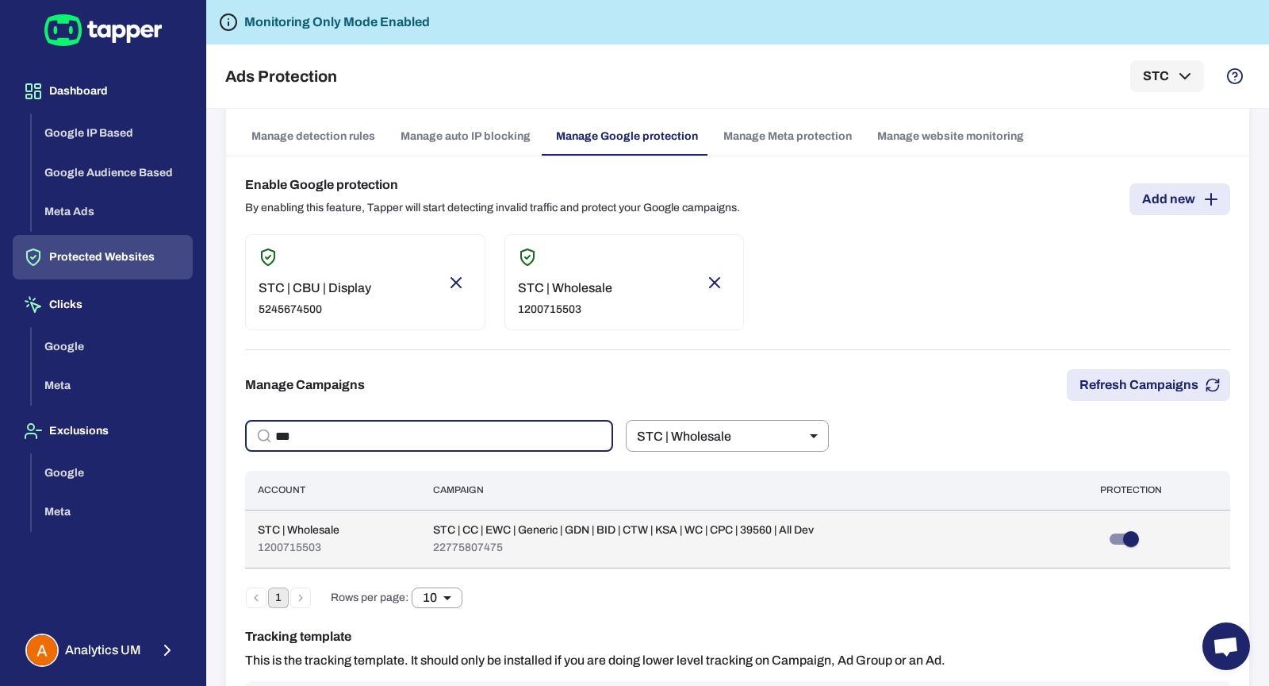
type input "***"
click at [745, 523] on p "STC | CC | EWC | Generic | GDN | BID | CTW | KSA | WC | CPC | 39560 | All Dev" at bounding box center [623, 530] width 381 height 14
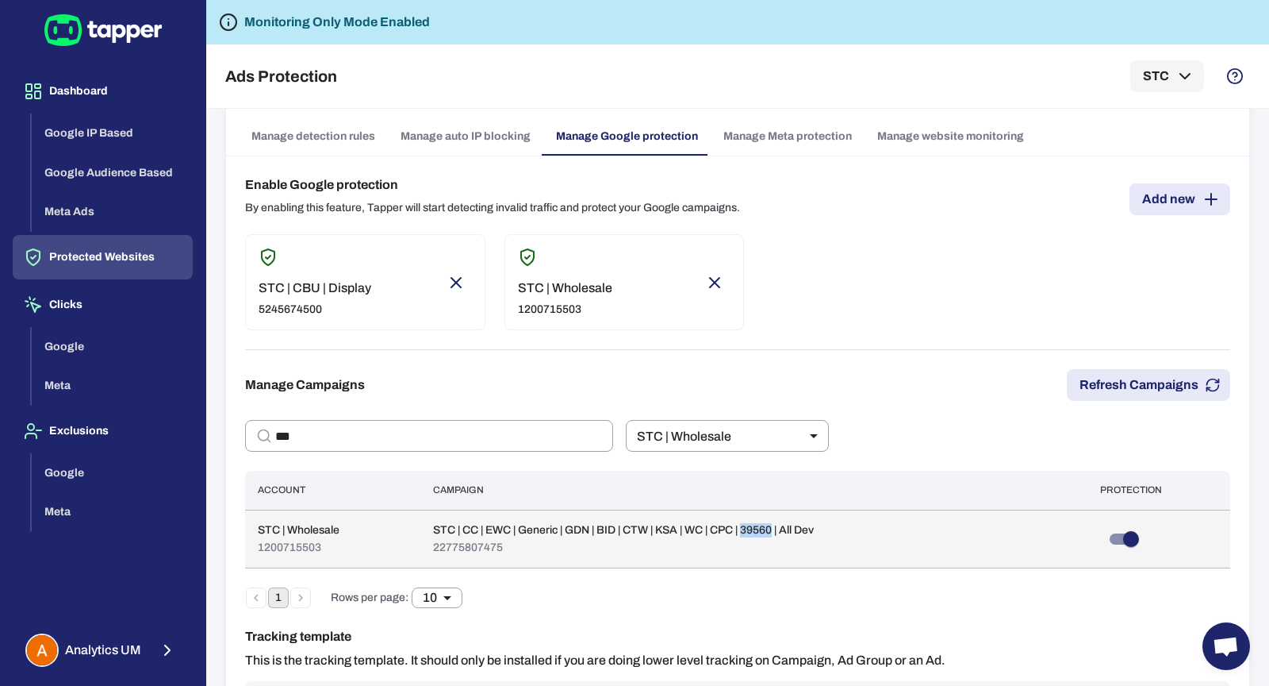
click at [745, 523] on p "STC | CC | EWC | Generic | GDN | BID | CTW | KSA | WC | CPC | 39560 | All Dev" at bounding box center [623, 530] width 381 height 14
copy p "STC | CC | EWC | Generic | GDN | BID | CTW | KSA | WC | CPC | 39560 | All Dev"
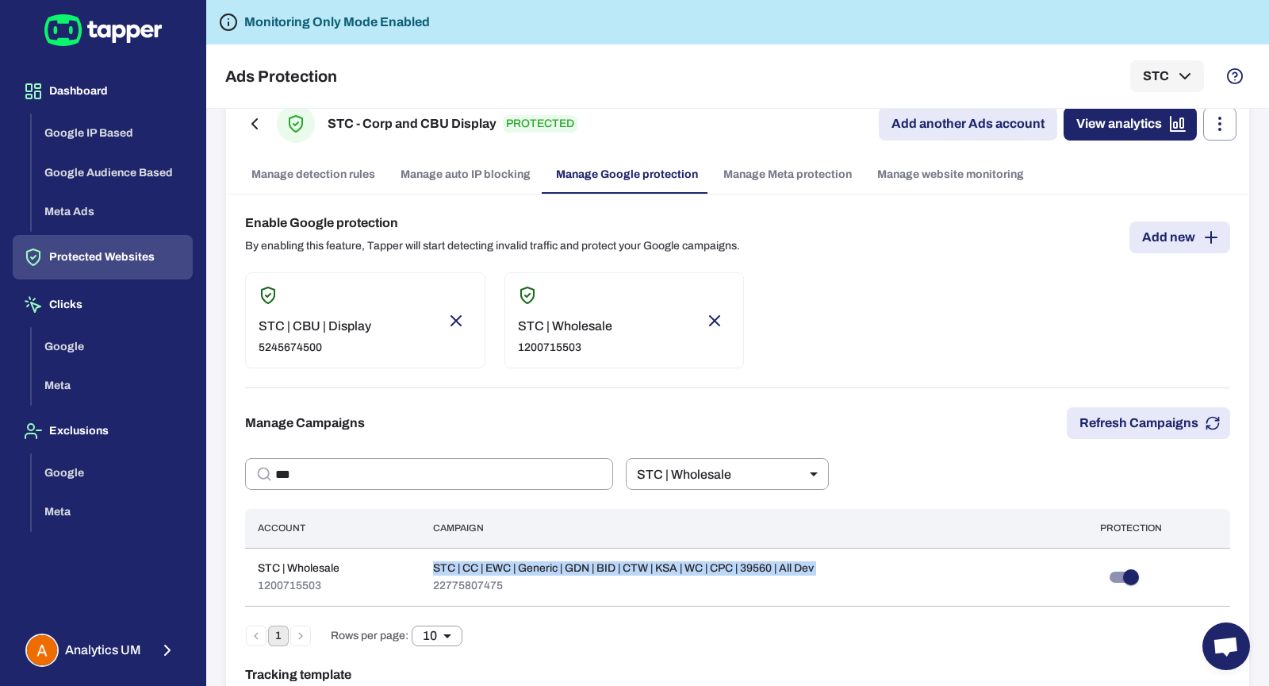
scroll to position [0, 0]
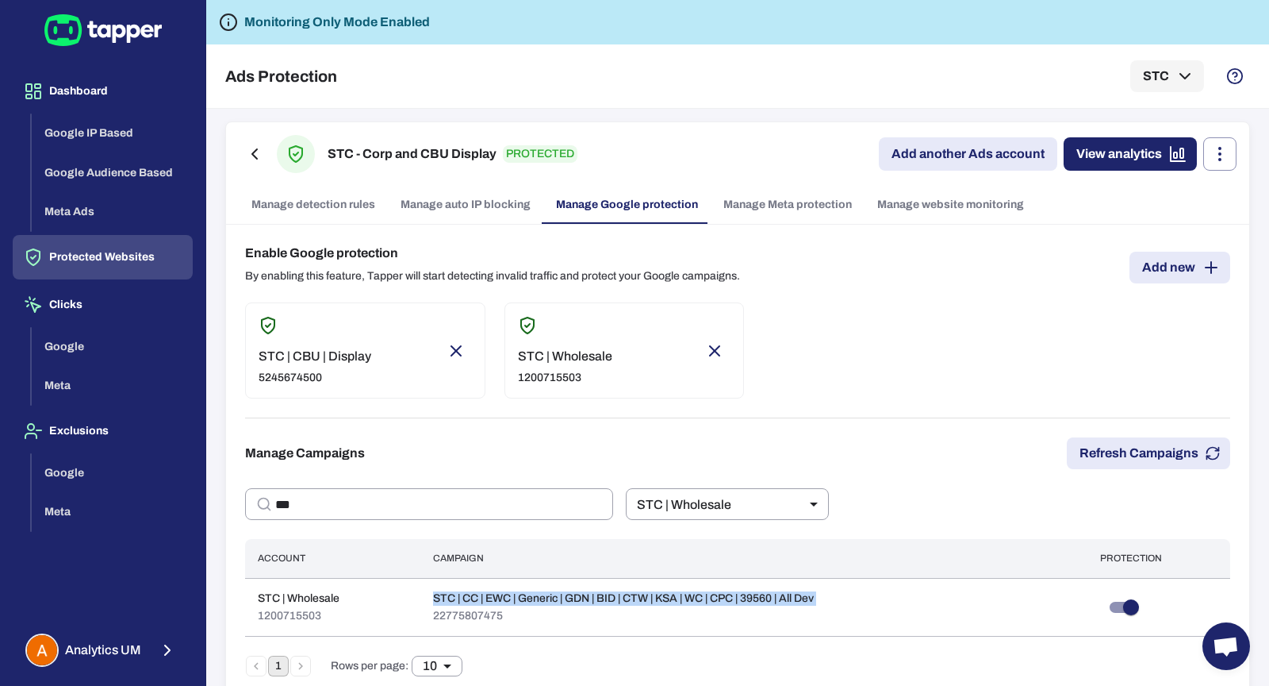
click at [318, 209] on link "Manage detection rules" at bounding box center [313, 205] width 149 height 38
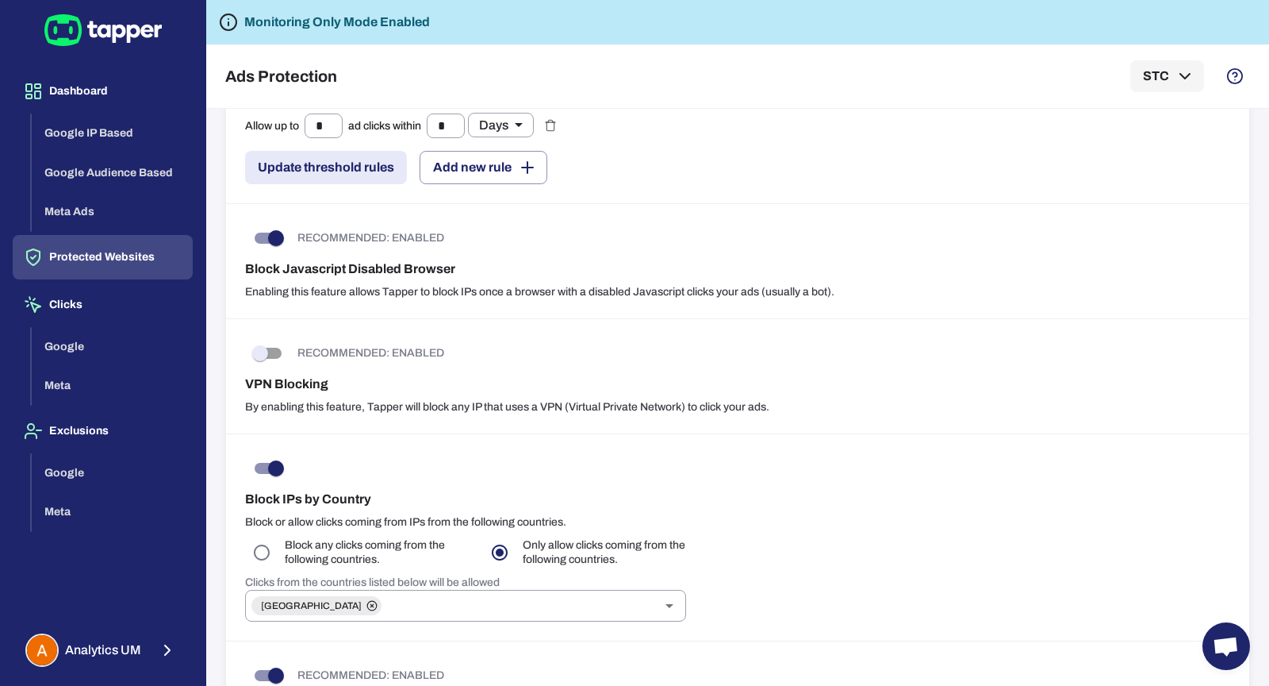
scroll to position [442, 0]
